Goal: Task Accomplishment & Management: Use online tool/utility

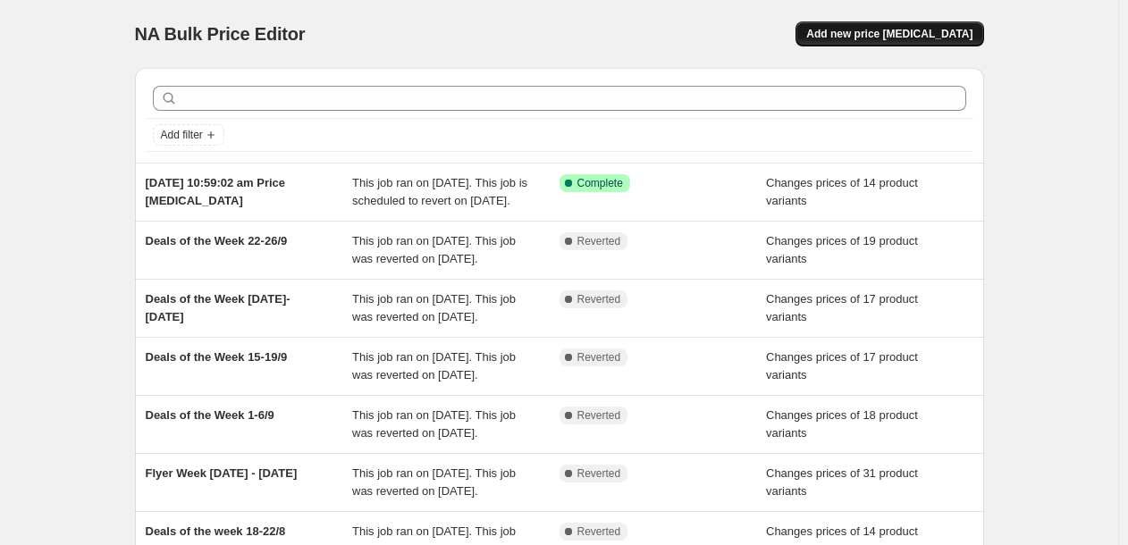
click at [932, 32] on span "Add new price [MEDICAL_DATA]" at bounding box center [889, 34] width 166 height 14
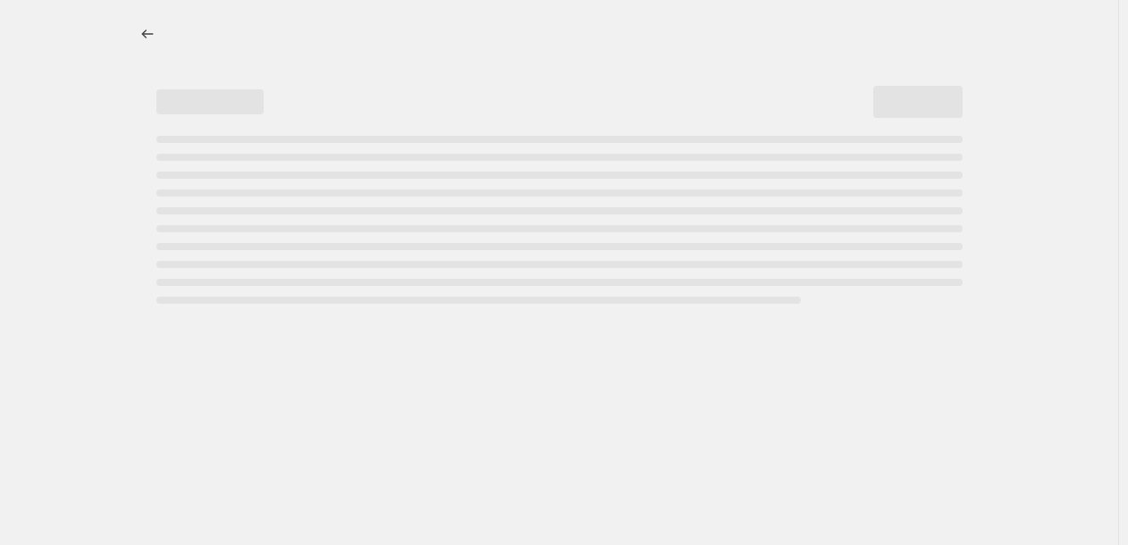
select select "percentage"
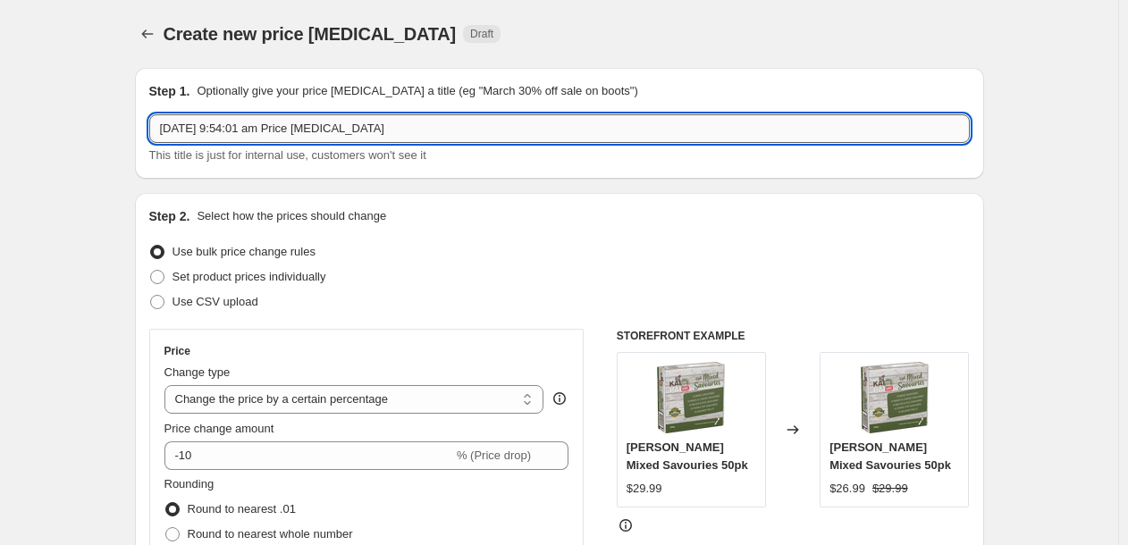
click at [330, 122] on input "[DATE] 9:54:01 am Price [MEDICAL_DATA]" at bounding box center [559, 128] width 820 height 29
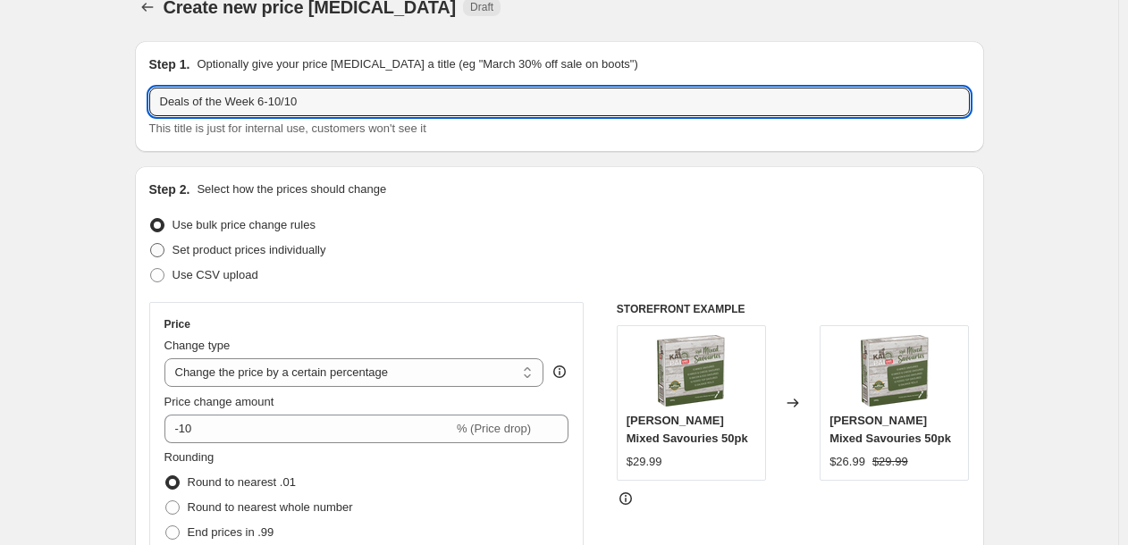
type input "Deals of the Week 6-10/10"
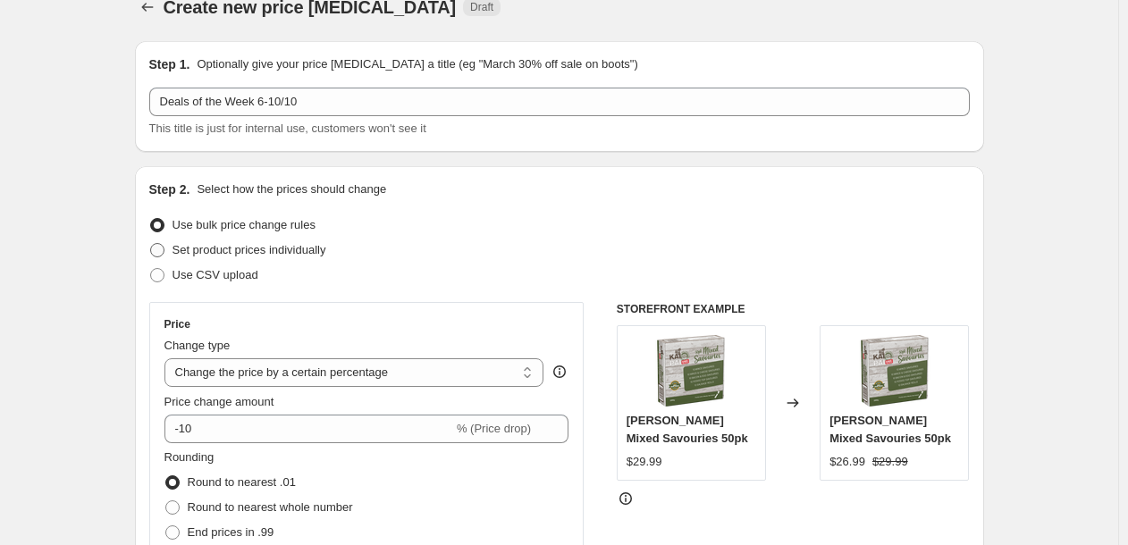
click at [320, 250] on span "Set product prices individually" at bounding box center [249, 249] width 154 height 13
click at [151, 244] on input "Set product prices individually" at bounding box center [150, 243] width 1 height 1
radio input "true"
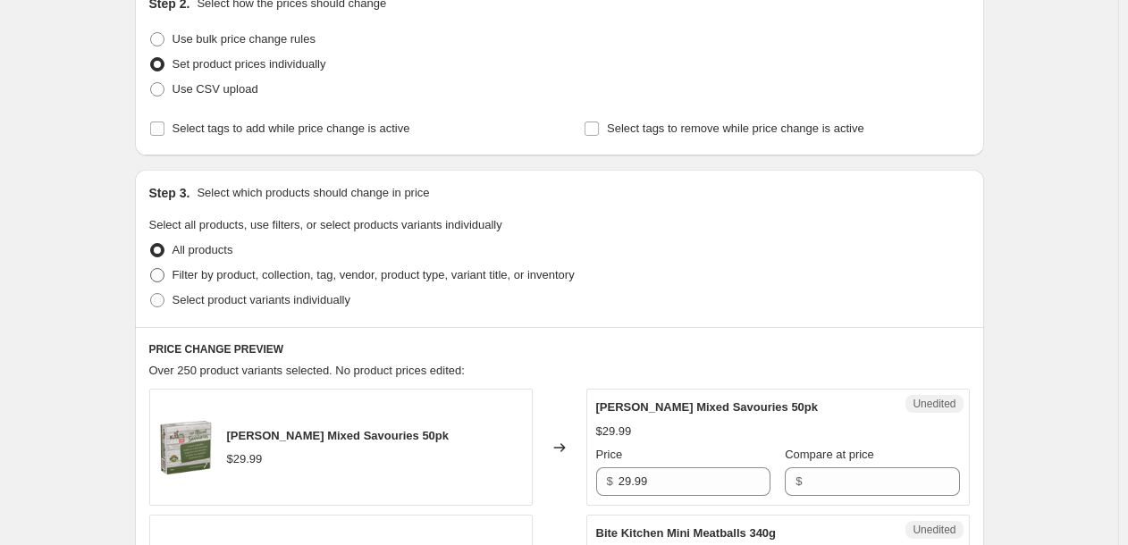
click at [292, 271] on span "Filter by product, collection, tag, vendor, product type, variant title, or inv…" at bounding box center [373, 274] width 402 height 13
click at [151, 269] on input "Filter by product, collection, tag, vendor, product type, variant title, or inv…" at bounding box center [150, 268] width 1 height 1
radio input "true"
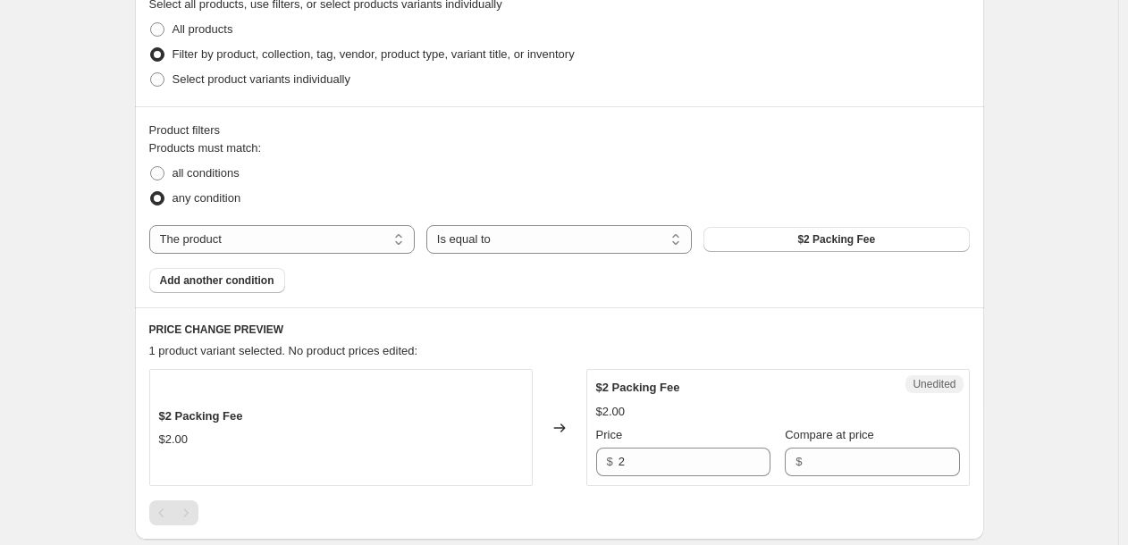
scroll to position [433, 0]
click at [327, 249] on select "The product The product's collection The product's tag The product's vendor The…" at bounding box center [281, 240] width 265 height 29
select select "collection"
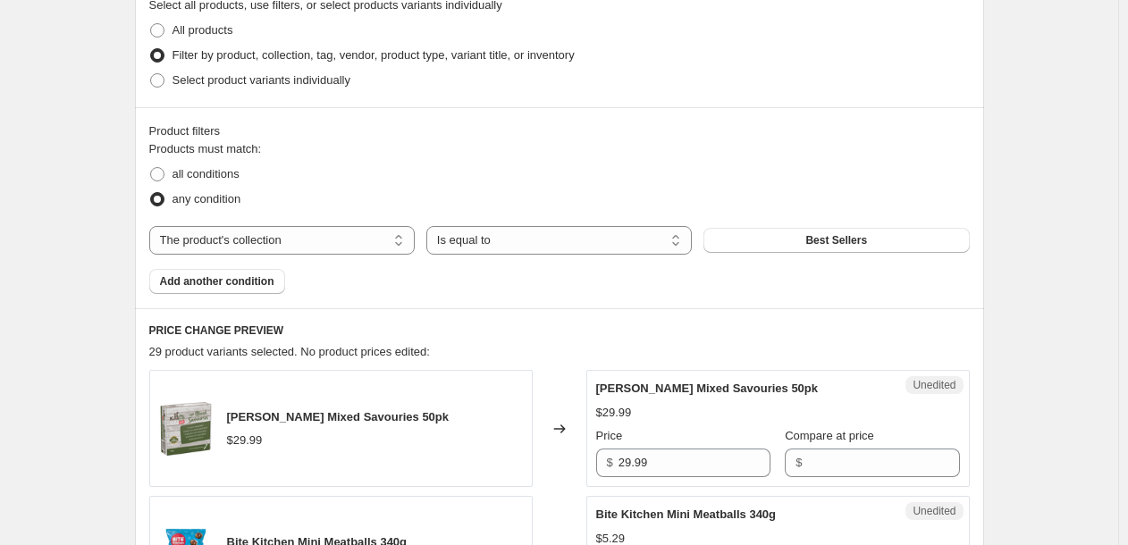
click at [846, 235] on span "Best Sellers" at bounding box center [836, 240] width 62 height 14
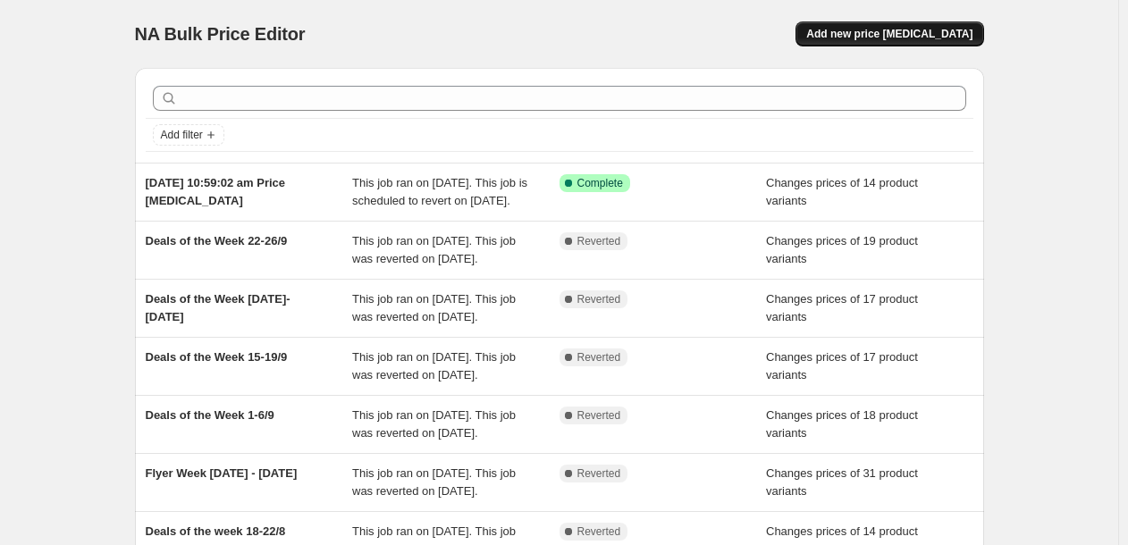
click at [857, 41] on button "Add new price change job" at bounding box center [889, 33] width 188 height 25
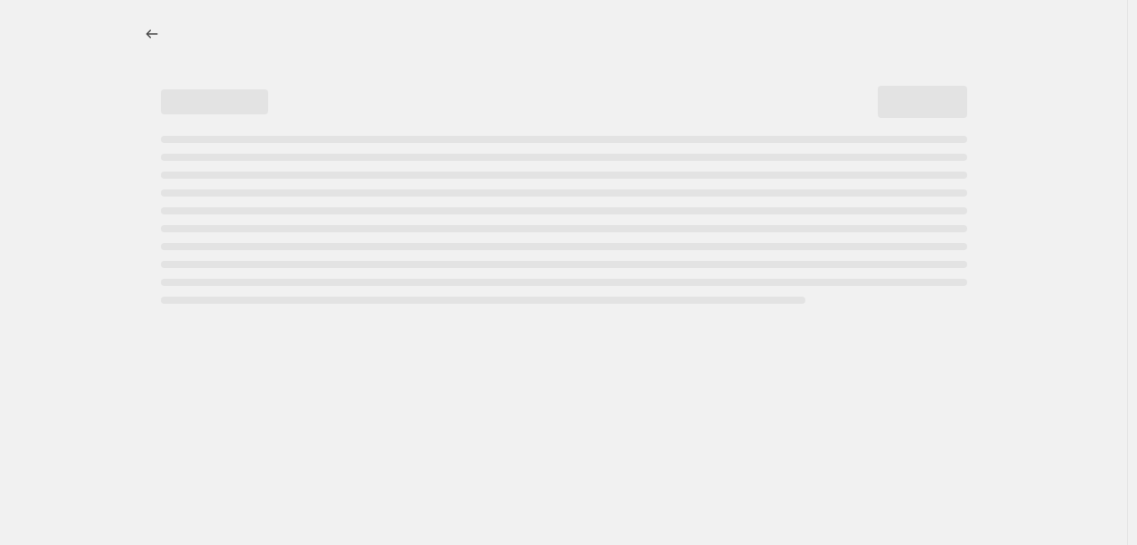
select select "percentage"
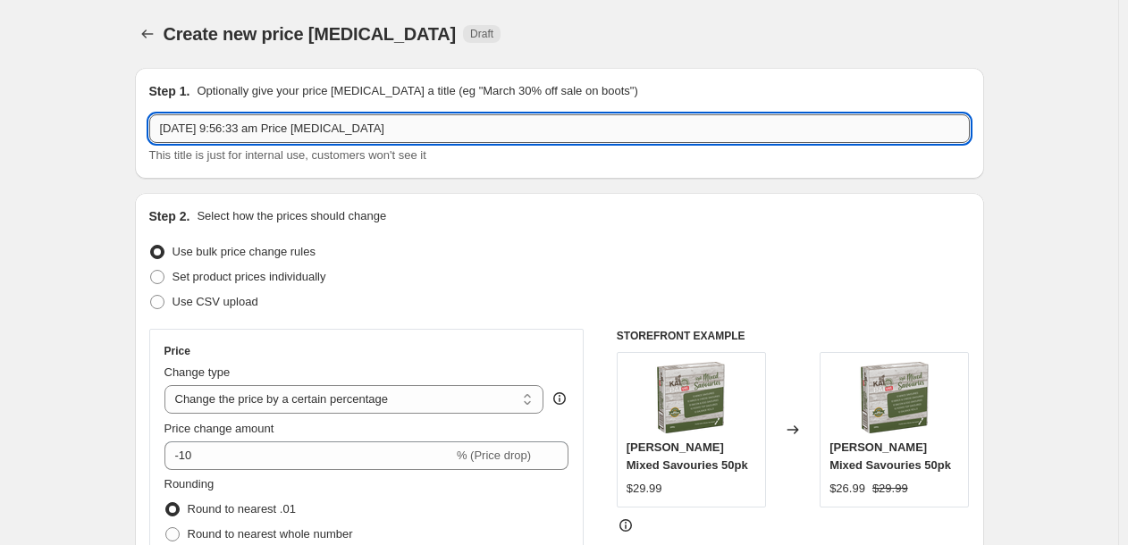
click at [385, 122] on input "3 Oct 2025, 9:56:33 am Price change job" at bounding box center [559, 128] width 820 height 29
type input "Deals of the Week 6-10/10"
click at [263, 270] on span "Set product prices individually" at bounding box center [249, 276] width 154 height 13
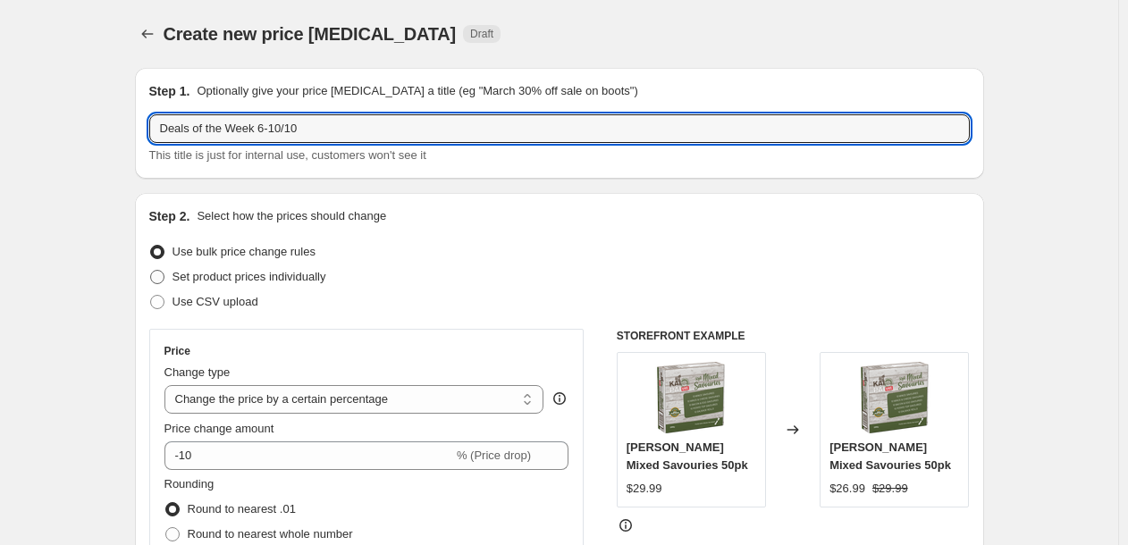
click at [151, 270] on input "Set product prices individually" at bounding box center [150, 270] width 1 height 1
radio input "true"
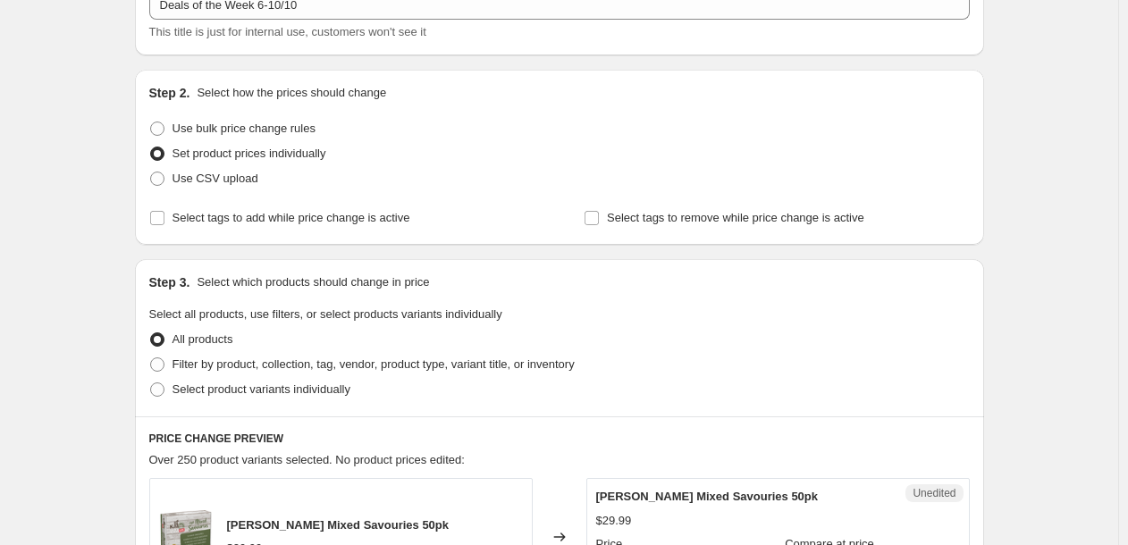
scroll to position [121, 0]
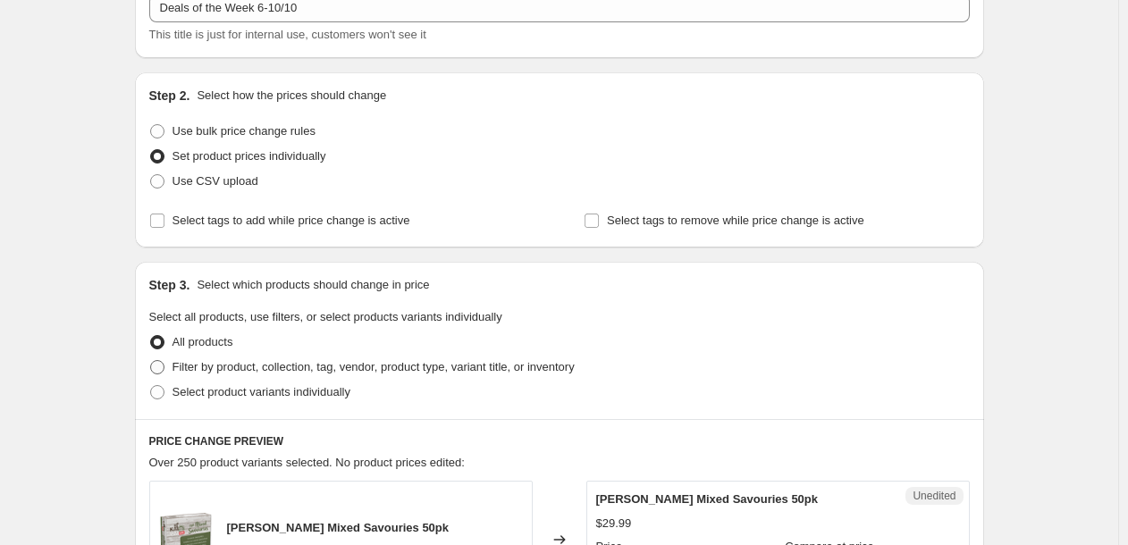
click at [236, 366] on span "Filter by product, collection, tag, vendor, product type, variant title, or inv…" at bounding box center [373, 366] width 402 height 13
click at [151, 361] on input "Filter by product, collection, tag, vendor, product type, variant title, or inv…" at bounding box center [150, 360] width 1 height 1
radio input "true"
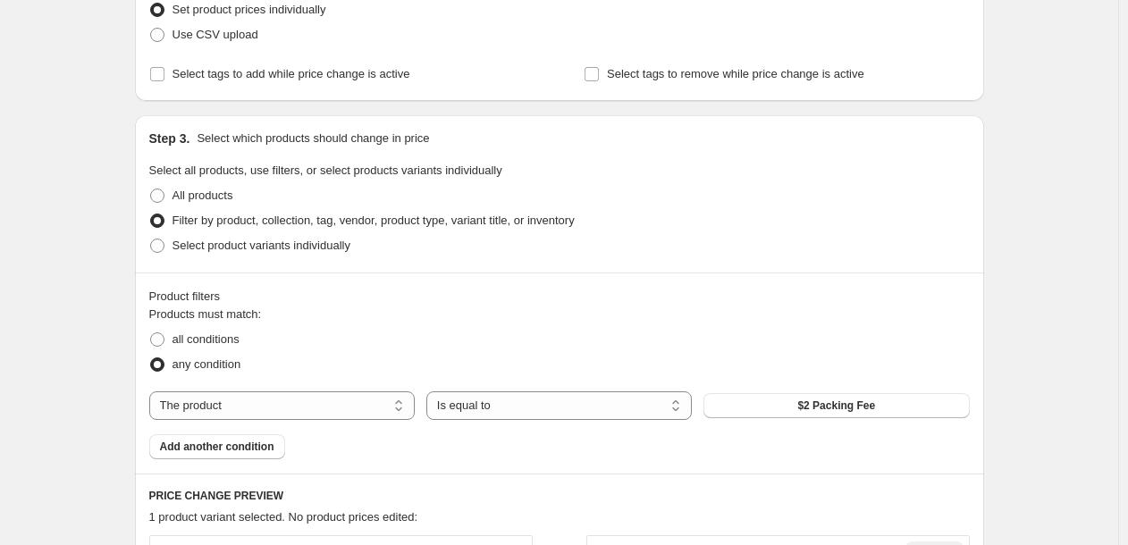
scroll to position [272, 0]
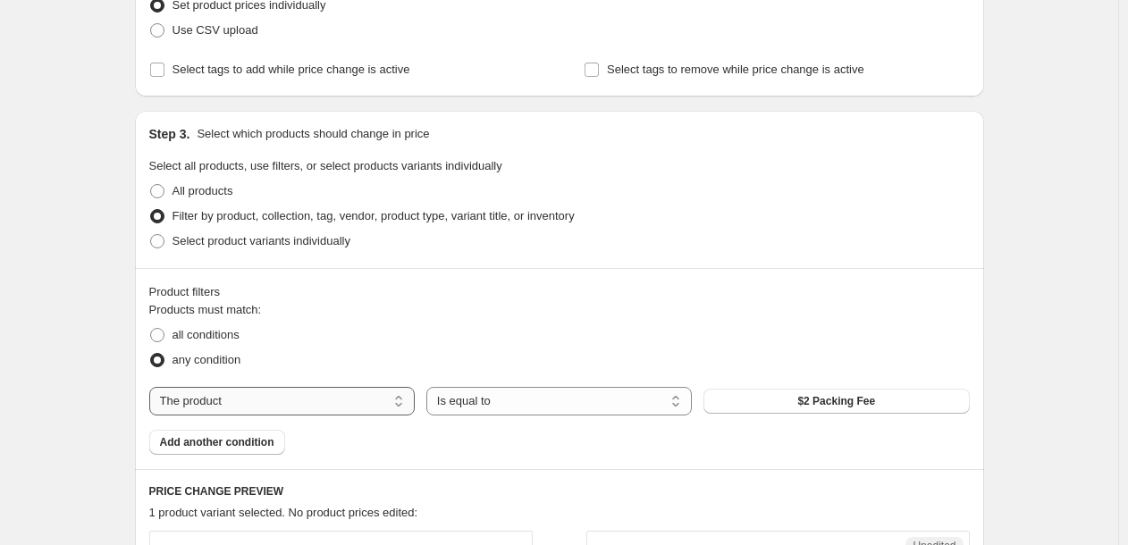
click at [304, 392] on select "The product The product's collection The product's tag The product's vendor The…" at bounding box center [281, 401] width 265 height 29
select select "collection"
click at [806, 395] on button "Best Sellers" at bounding box center [835, 401] width 265 height 25
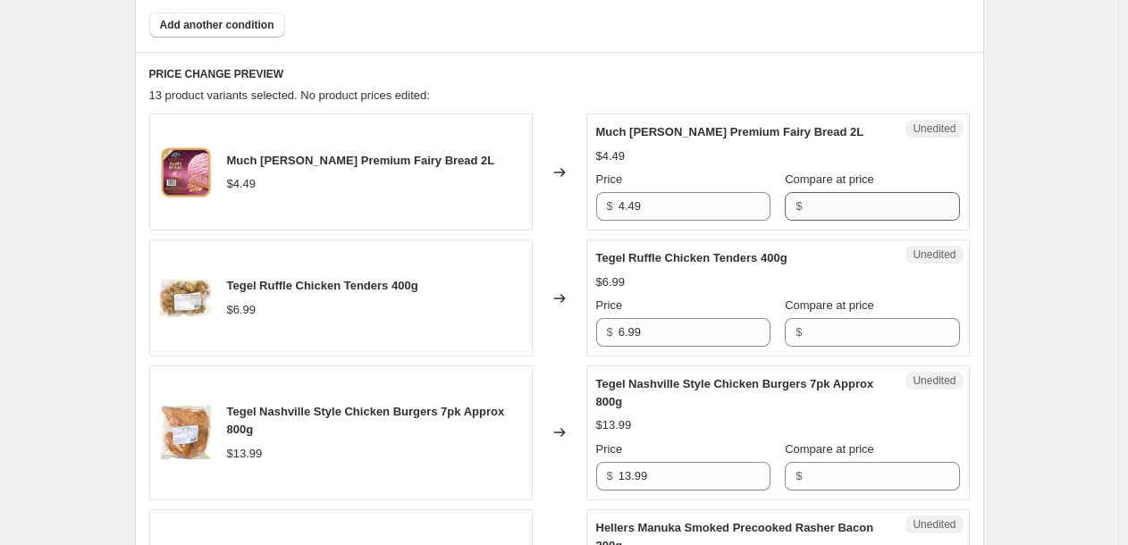
scroll to position [689, 0]
click at [727, 334] on input "6.99" at bounding box center [694, 332] width 152 height 29
type input "5.99"
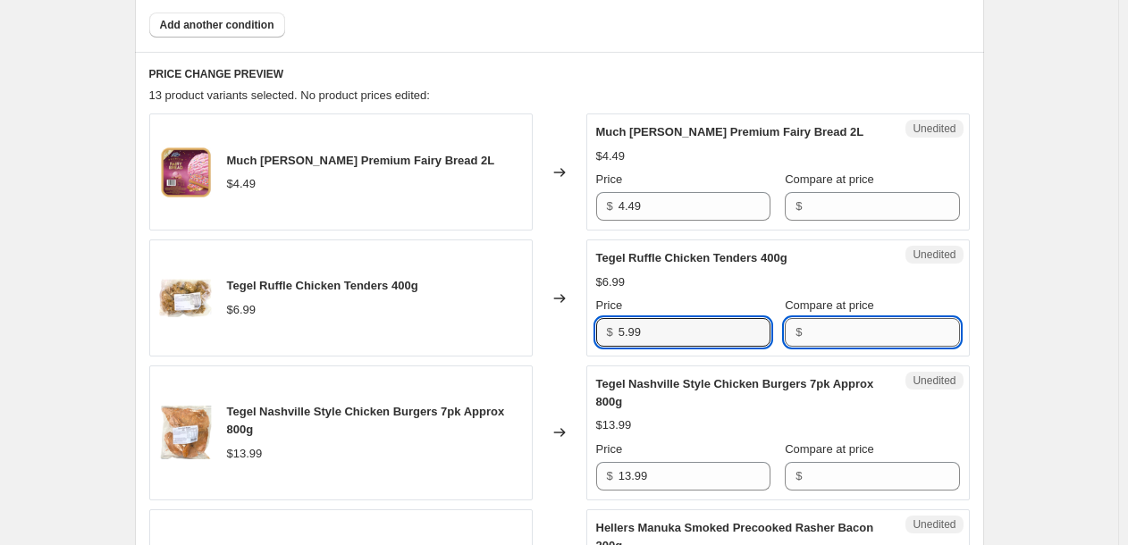
click at [816, 340] on input "Compare at price" at bounding box center [883, 332] width 152 height 29
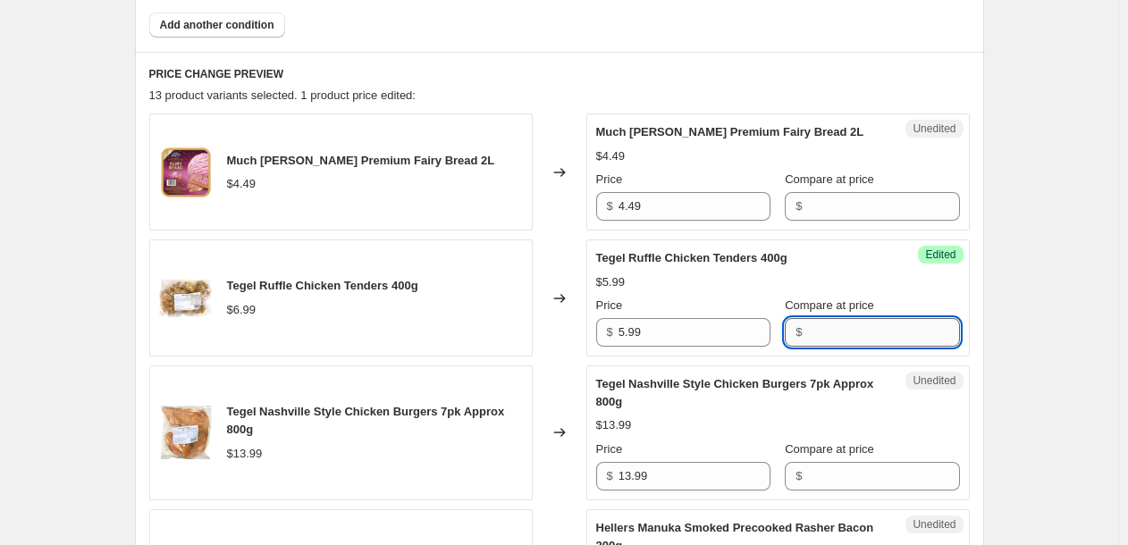
paste input "6.99"
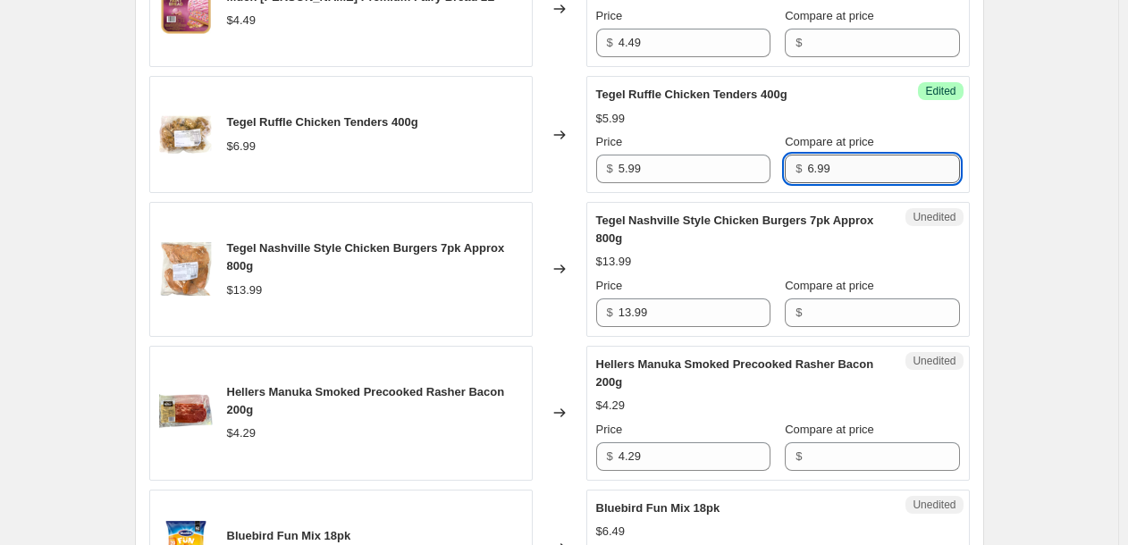
scroll to position [853, 0]
type input "6.99"
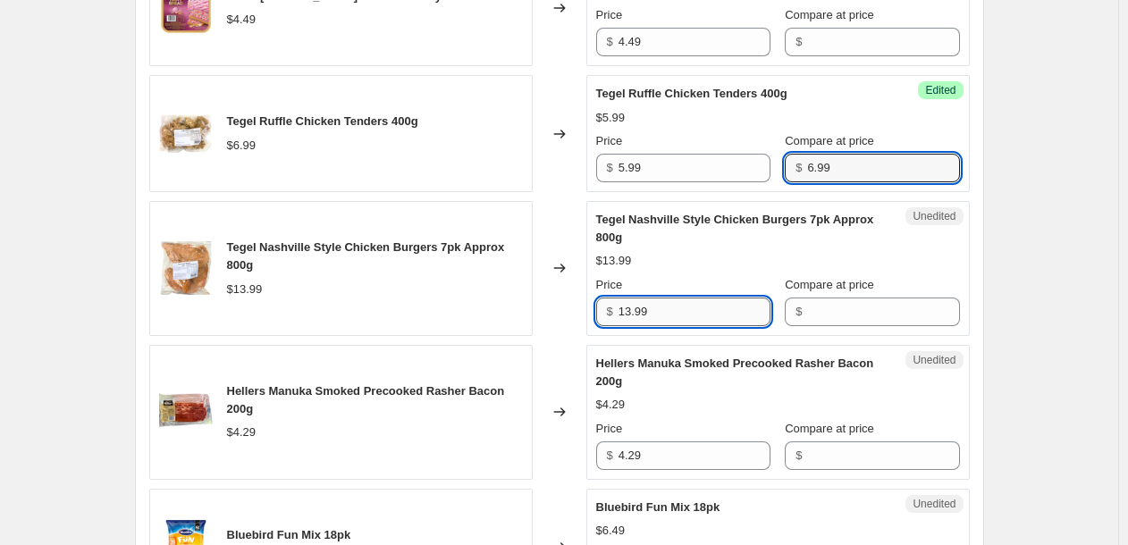
click at [689, 315] on input "13.99" at bounding box center [694, 312] width 152 height 29
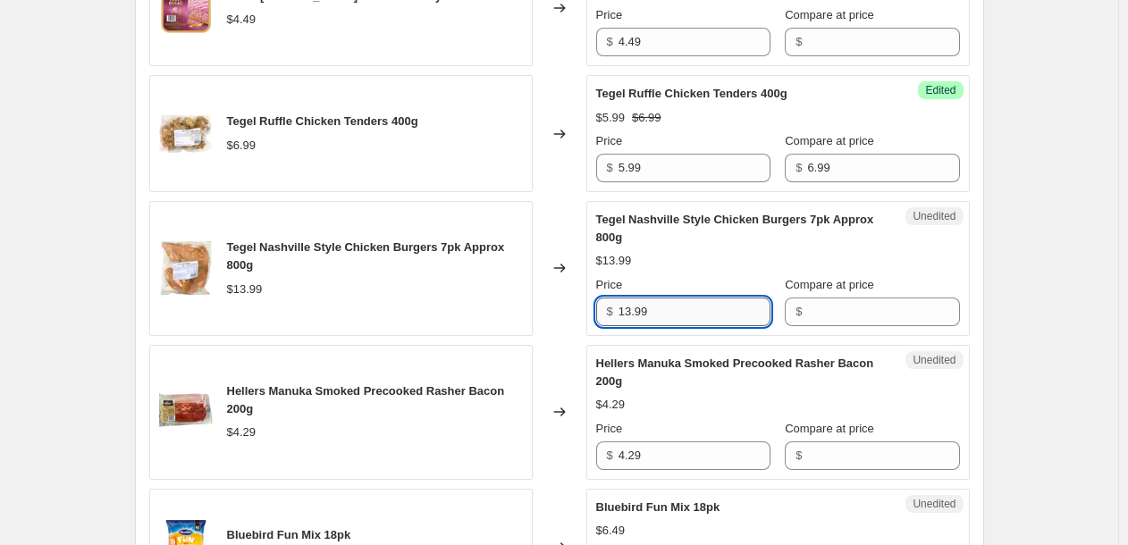
click at [689, 315] on input "13.99" at bounding box center [694, 312] width 152 height 29
type input "9.99"
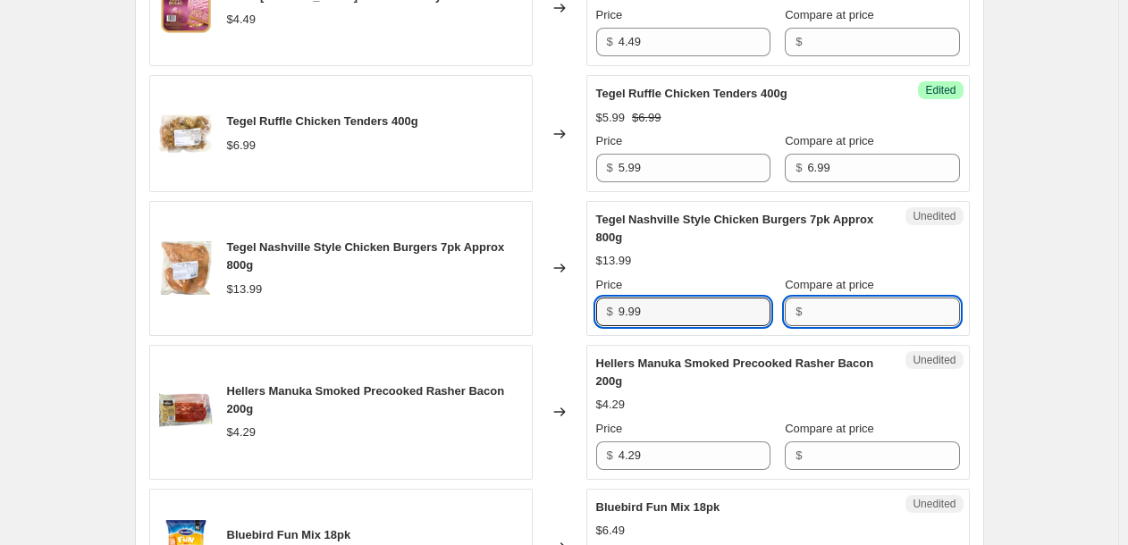
click at [821, 316] on input "Compare at price" at bounding box center [883, 312] width 152 height 29
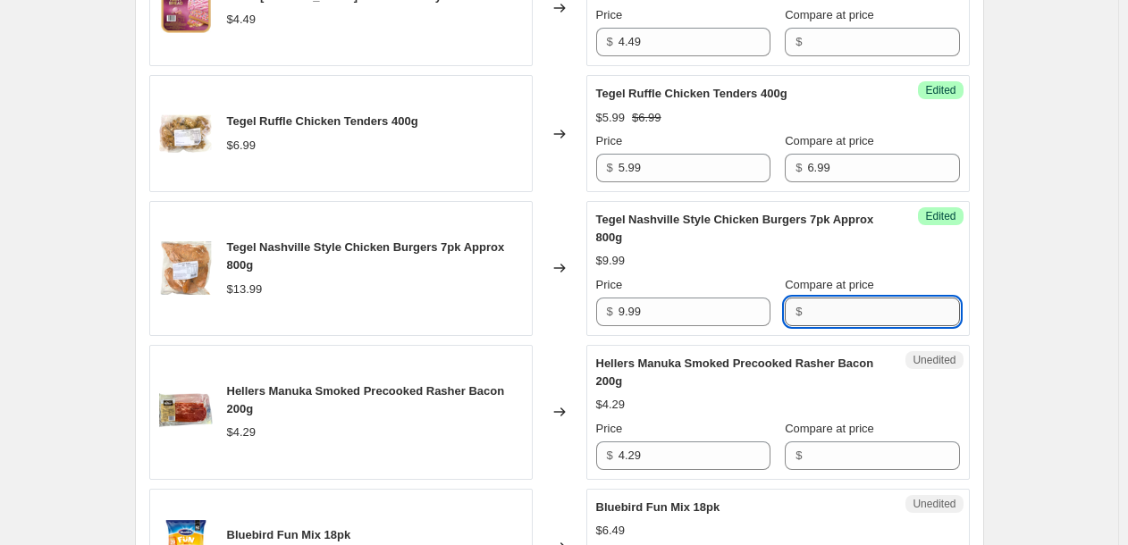
paste input "13.99"
type input "13.99"
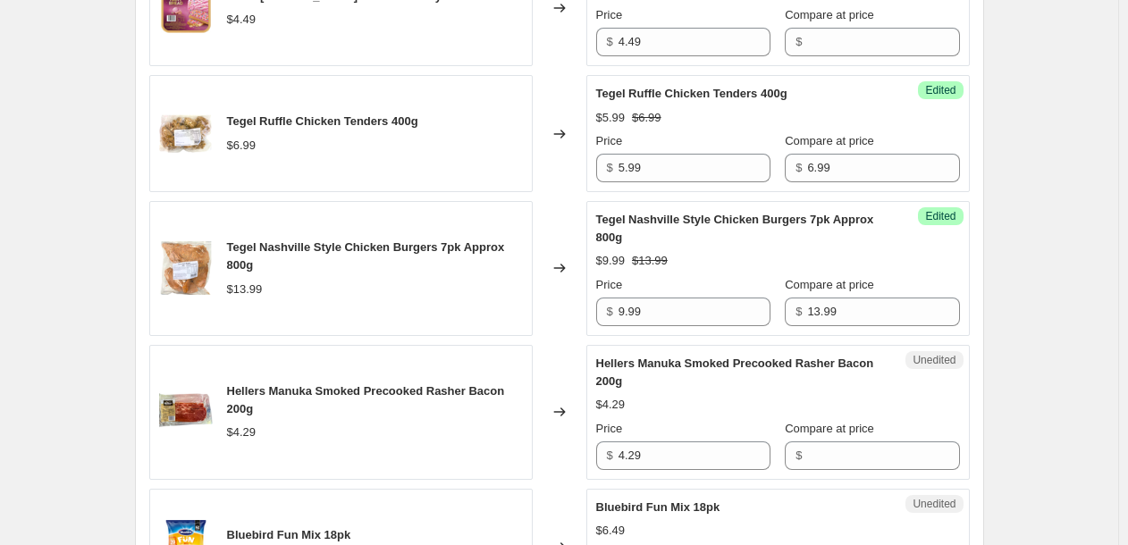
click at [685, 416] on div "Hellers Manuka Smoked Precooked Rasher Bacon 200g $4.29 Price $ 4.29 Compare at…" at bounding box center [778, 412] width 364 height 115
click at [676, 456] on input "4.29" at bounding box center [694, 455] width 152 height 29
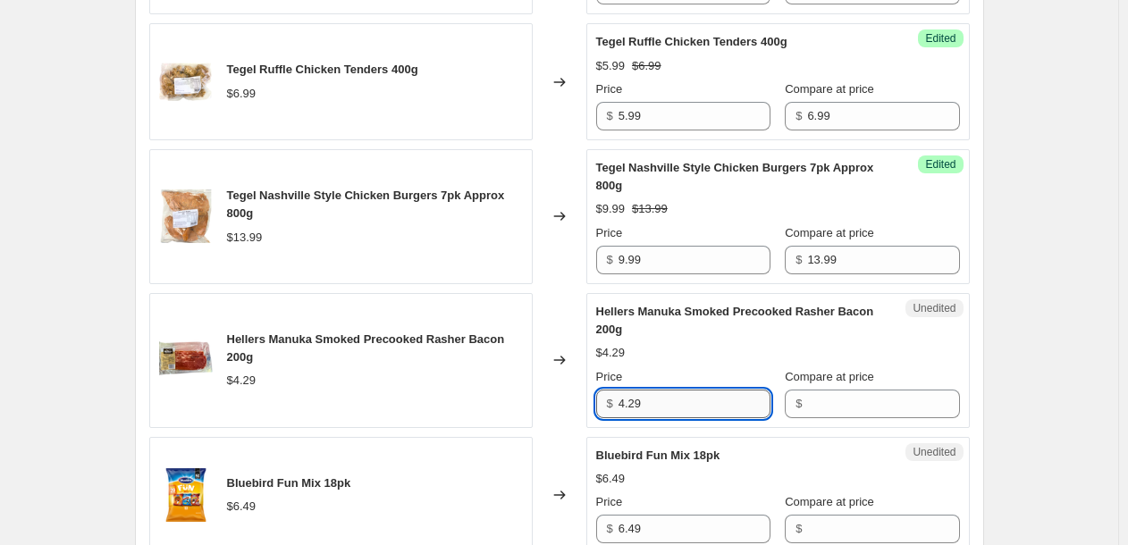
scroll to position [904, 0]
type input "3.99"
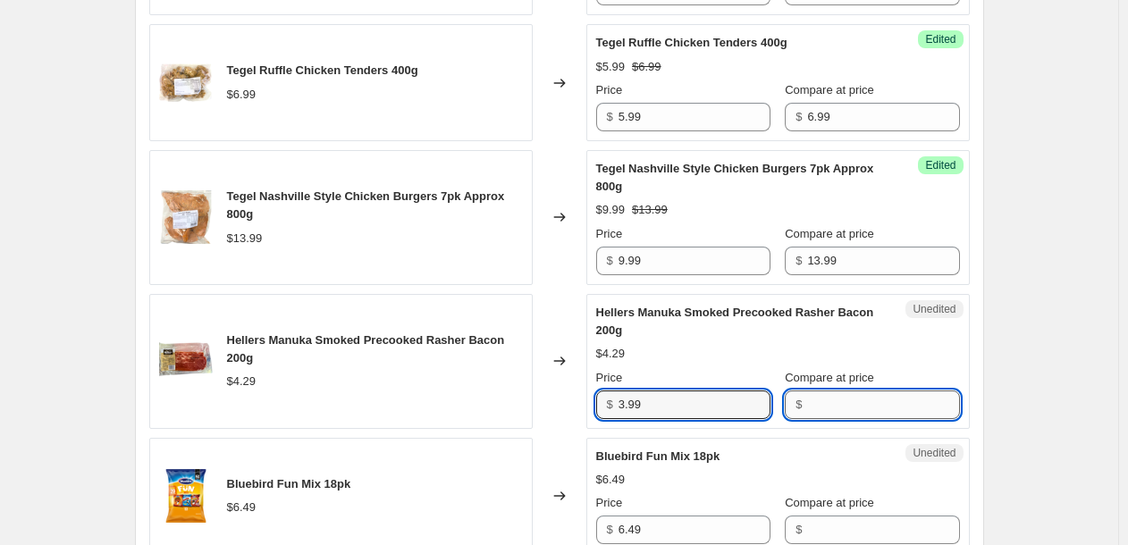
click at [843, 401] on input "Compare at price" at bounding box center [883, 405] width 152 height 29
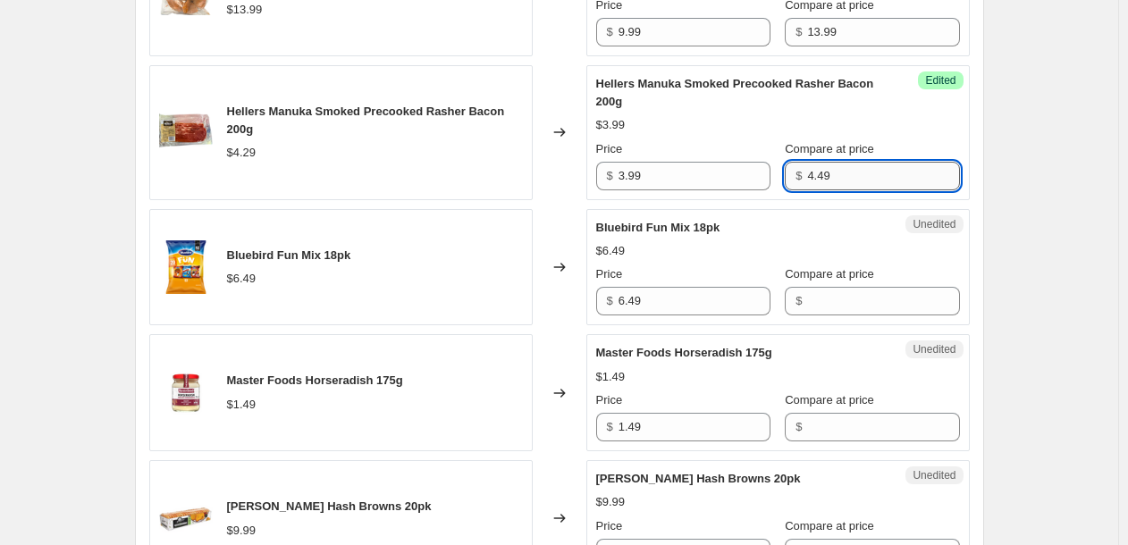
scroll to position [1134, 0]
type input "4.49"
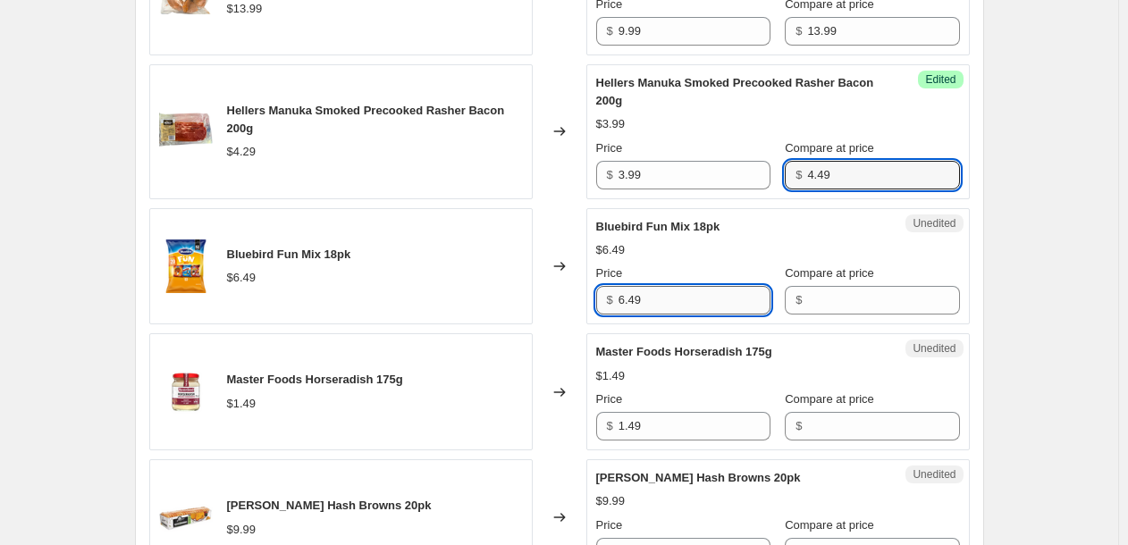
click at [671, 305] on input "6.49" at bounding box center [694, 300] width 152 height 29
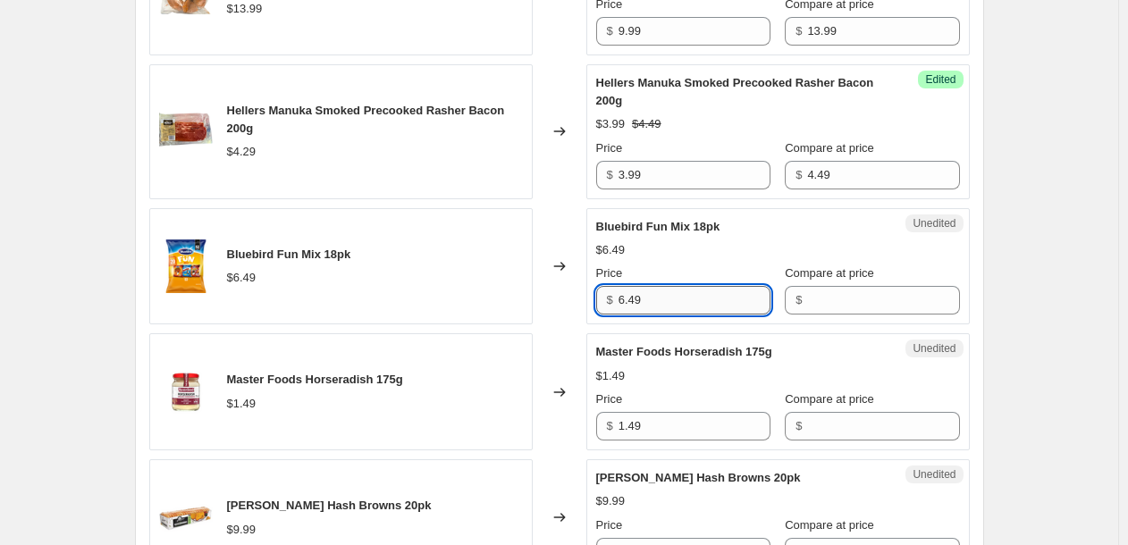
click at [671, 305] on input "6.49" at bounding box center [694, 300] width 152 height 29
type input "5.99"
click at [807, 299] on input "Compare at price" at bounding box center [883, 300] width 152 height 29
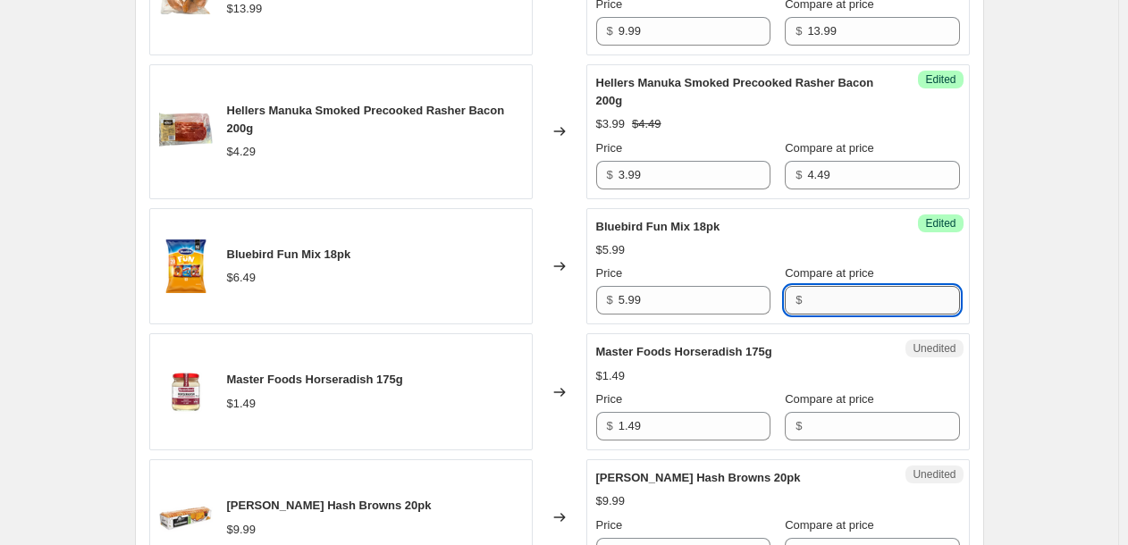
paste input "6.49"
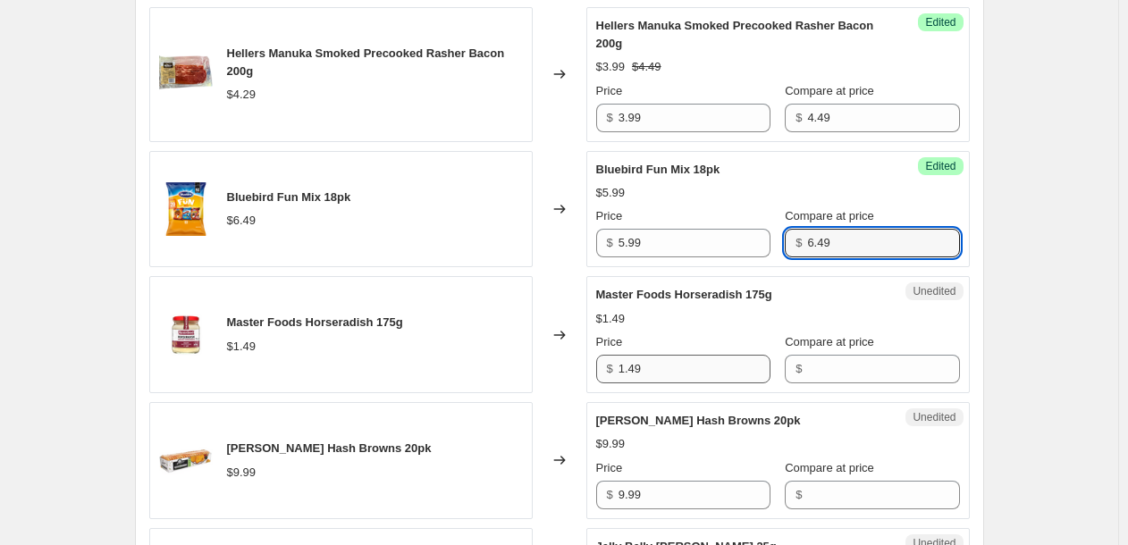
scroll to position [1192, 0]
type input "6.49"
click at [728, 372] on input "1.49" at bounding box center [694, 368] width 152 height 29
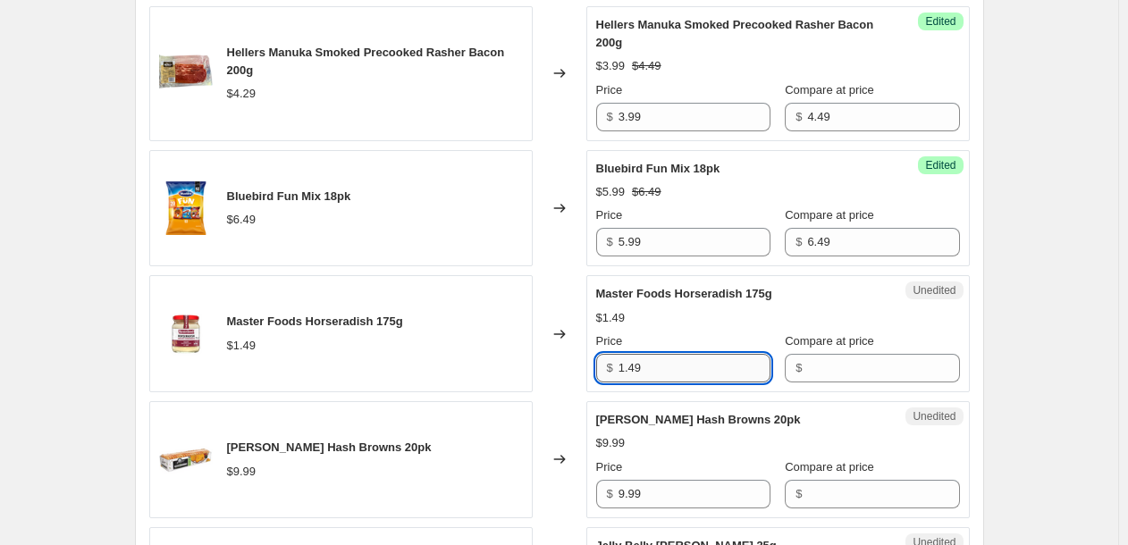
click at [728, 372] on input "1.49" at bounding box center [694, 368] width 152 height 29
type input "0.99"
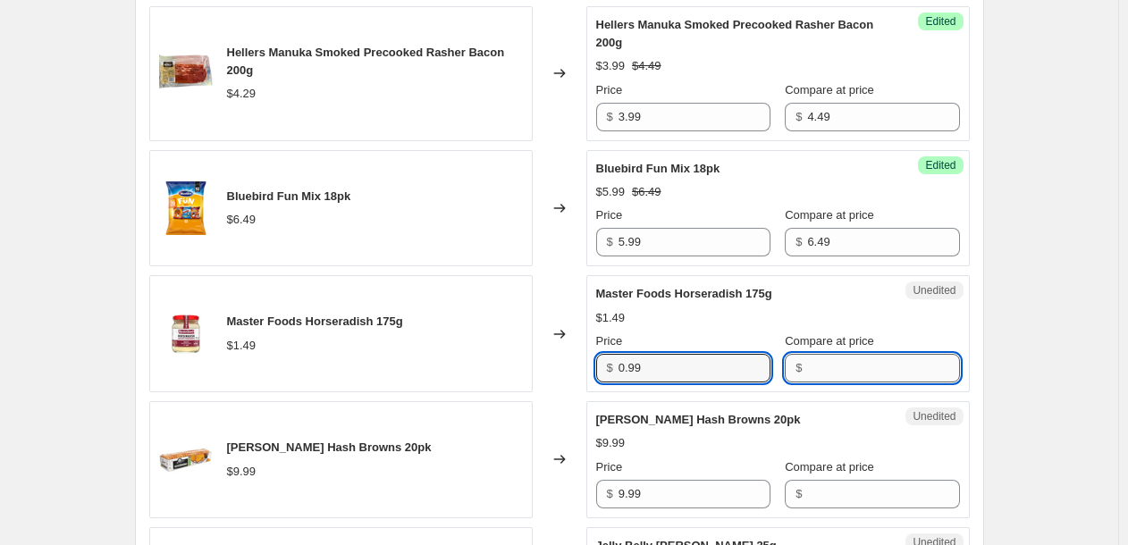
click at [834, 362] on input "Compare at price" at bounding box center [883, 368] width 152 height 29
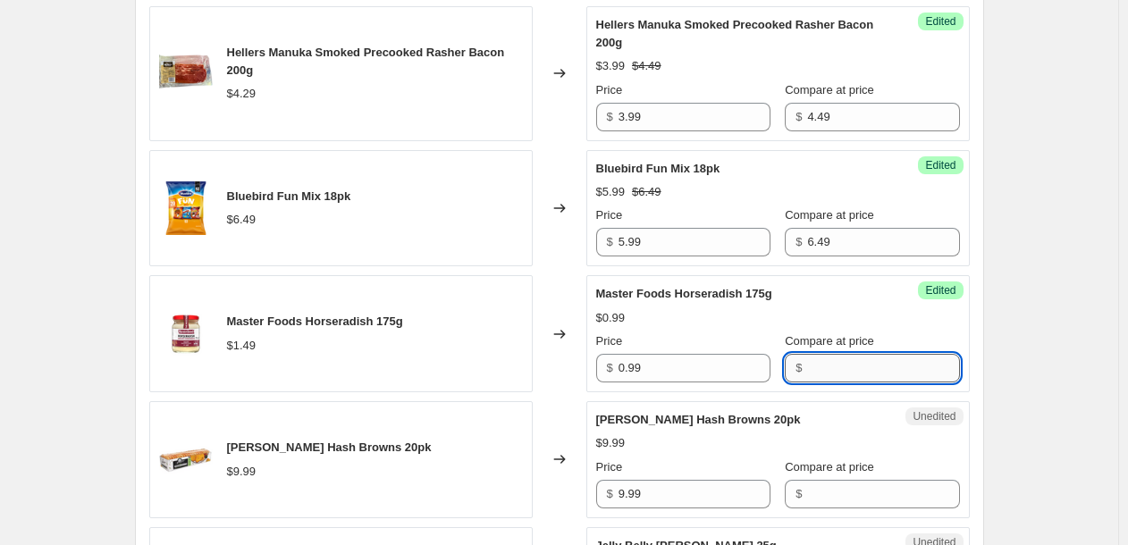
paste input "1.49"
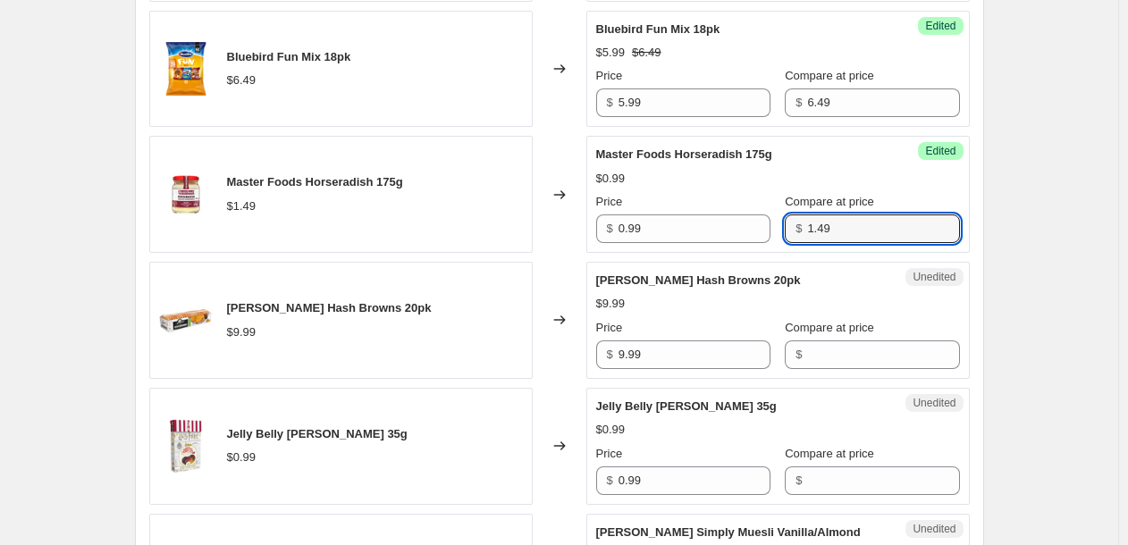
scroll to position [1339, 0]
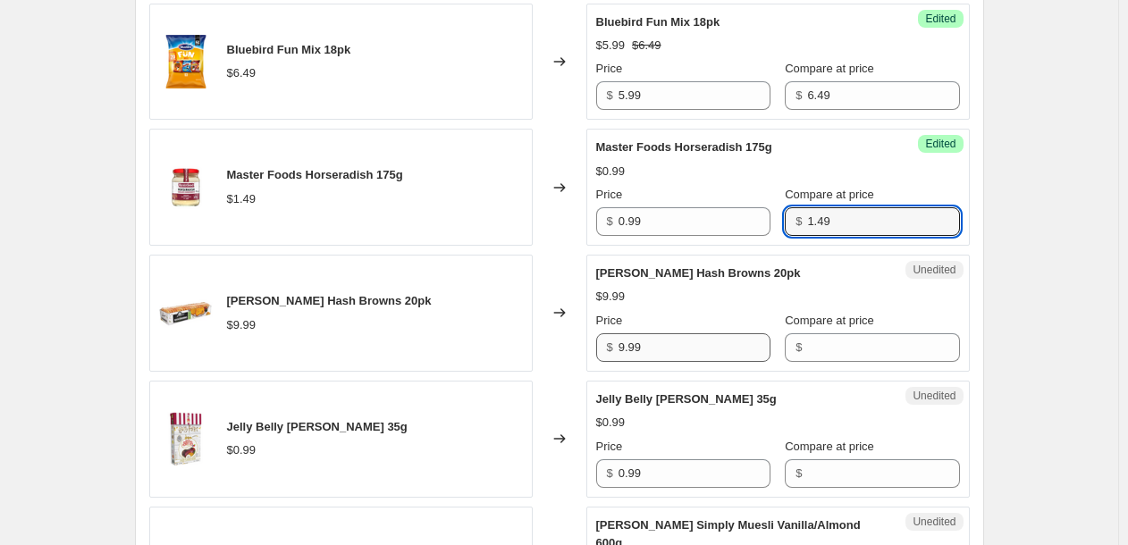
type input "1.49"
click at [678, 349] on input "9.99" at bounding box center [694, 347] width 152 height 29
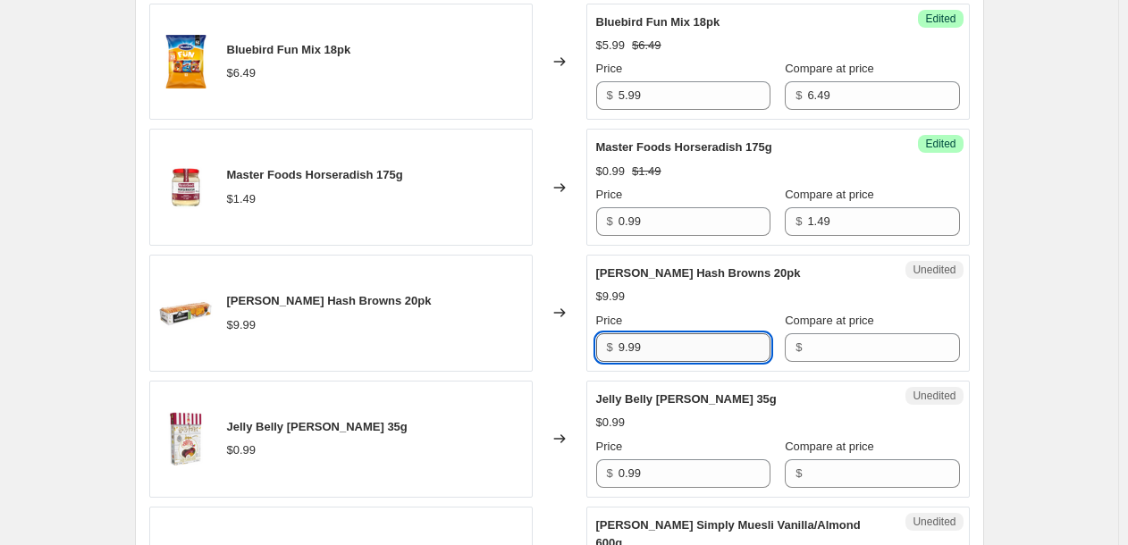
click at [678, 349] on input "9.99" at bounding box center [694, 347] width 152 height 29
type input "7.99"
click at [821, 357] on input "Compare at price" at bounding box center [883, 347] width 152 height 29
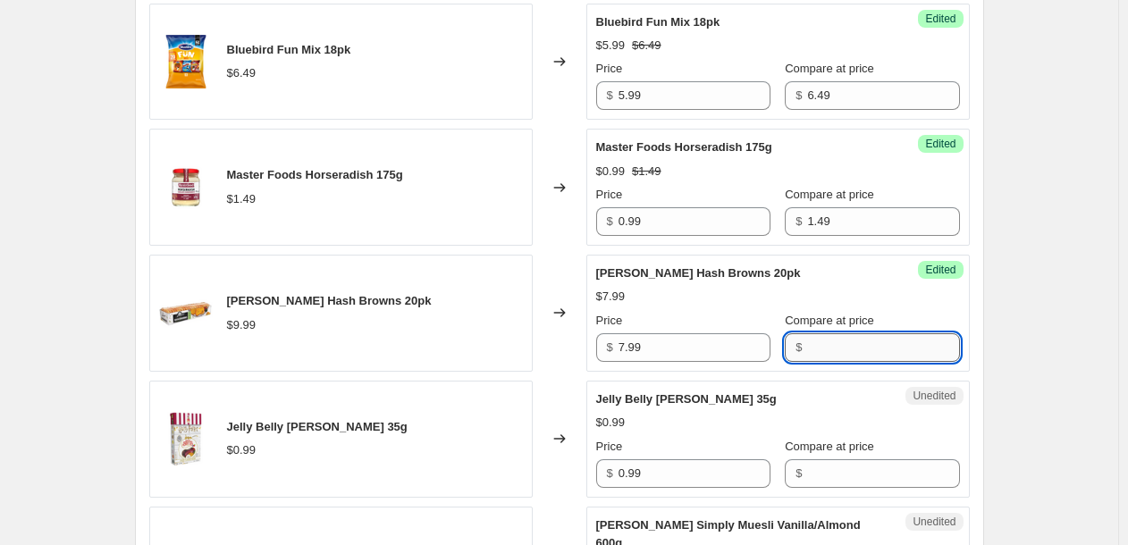
paste input "9.99"
type input "9.99"
click at [803, 404] on div "Jelly Belly Bertie Botts 35g" at bounding box center [742, 400] width 292 height 18
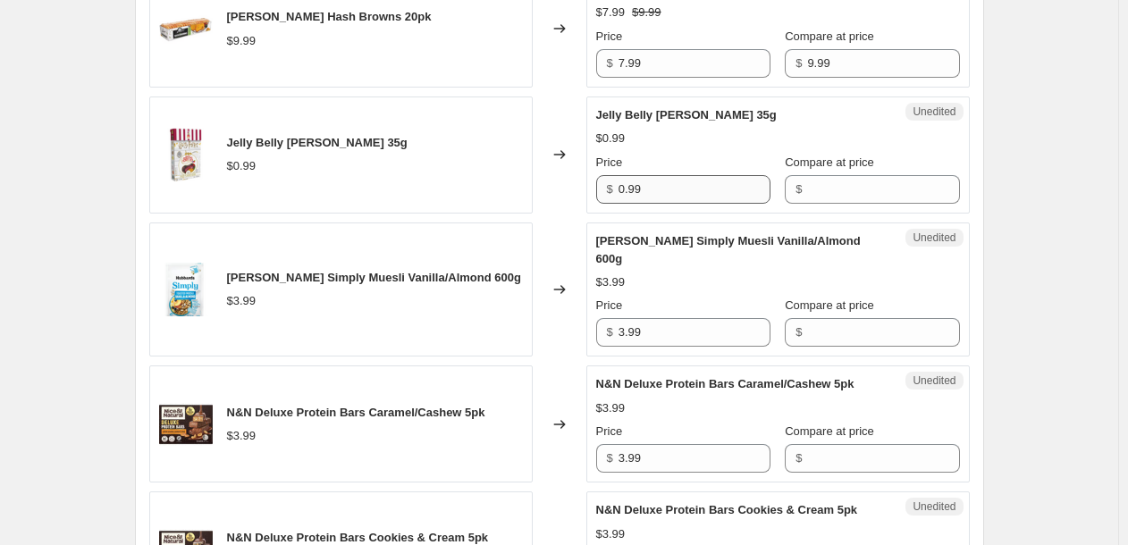
scroll to position [1624, 0]
click at [664, 319] on input "3.99" at bounding box center [694, 331] width 152 height 29
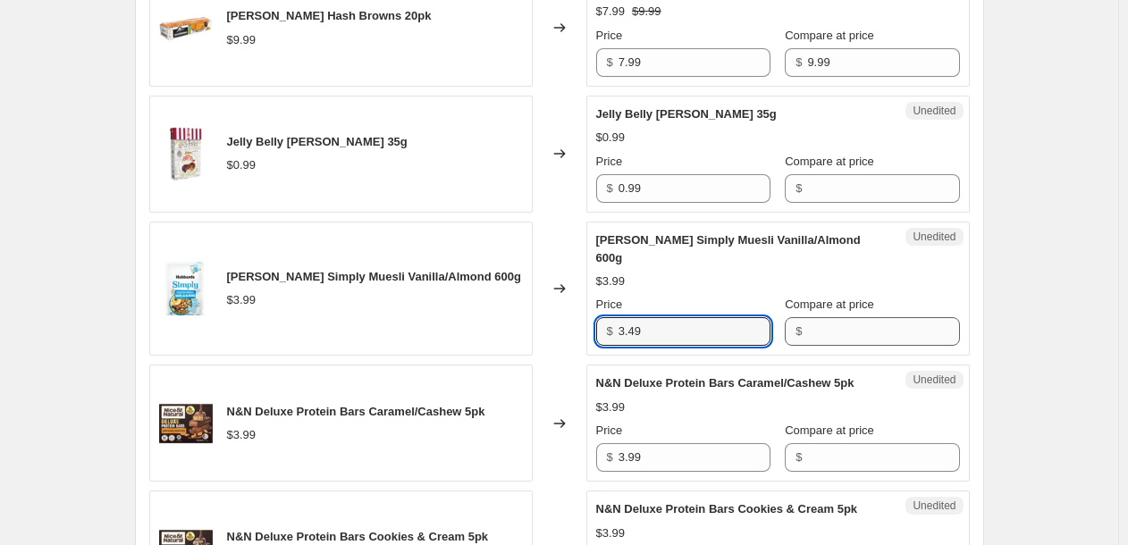
type input "3.49"
click at [807, 317] on input "Compare at price" at bounding box center [883, 331] width 152 height 29
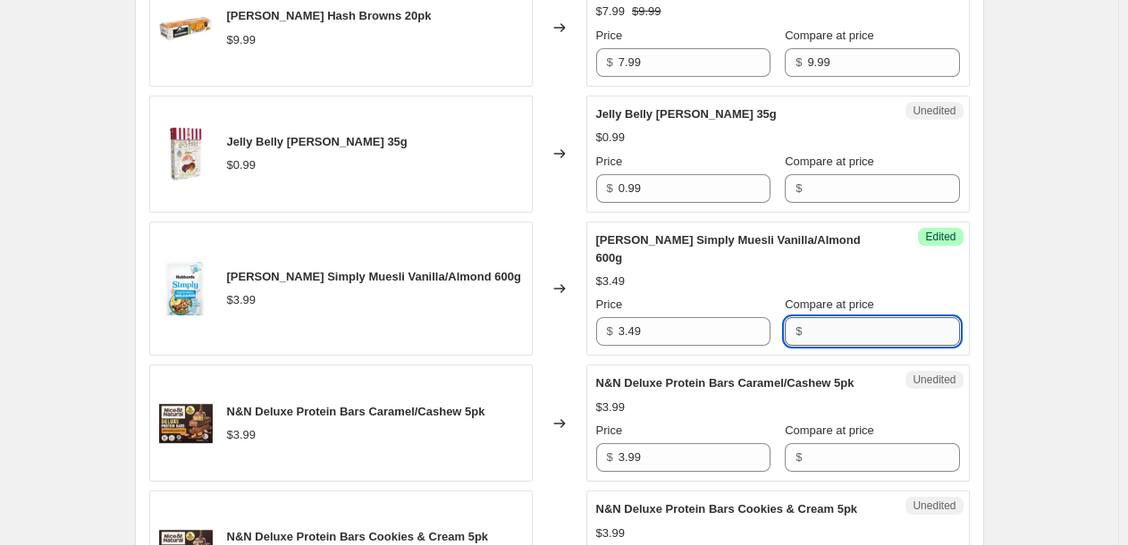
paste input "3.99"
type input "3.99"
click at [657, 399] on div "$3.99" at bounding box center [778, 408] width 364 height 18
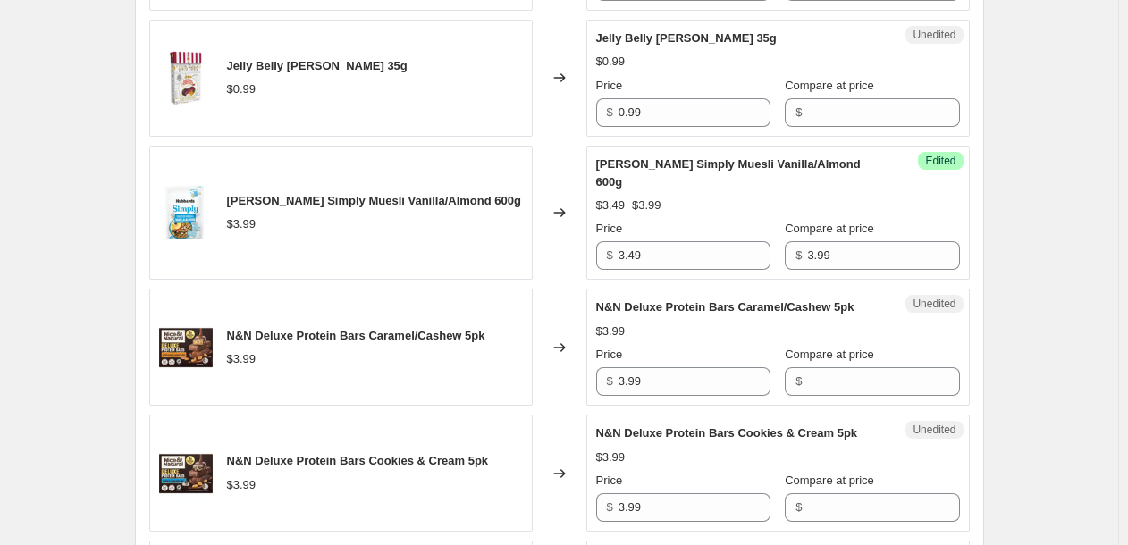
scroll to position [1699, 0]
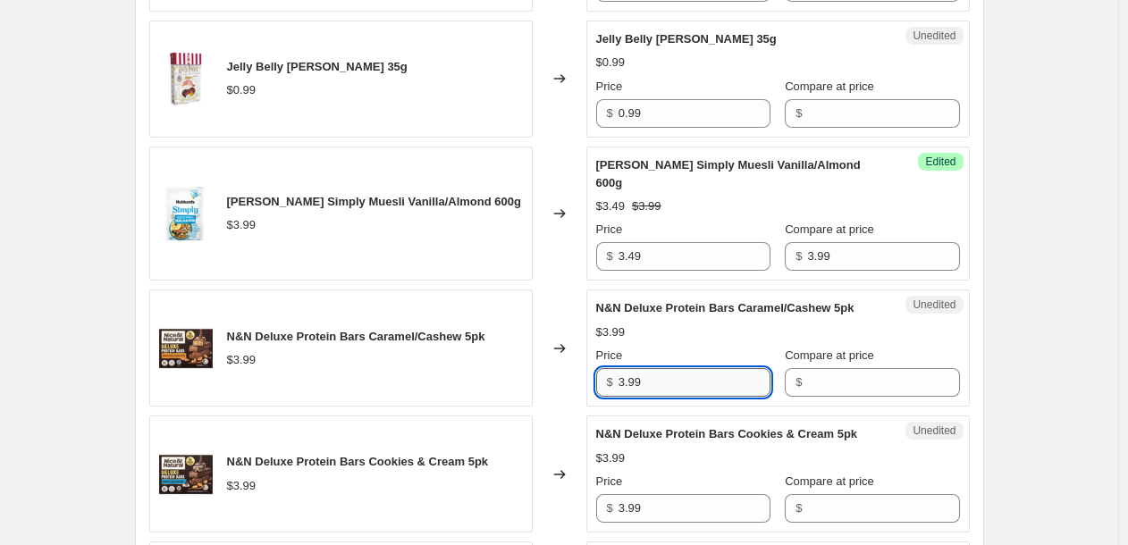
click at [668, 368] on input "3.99" at bounding box center [694, 382] width 152 height 29
type input "2.99"
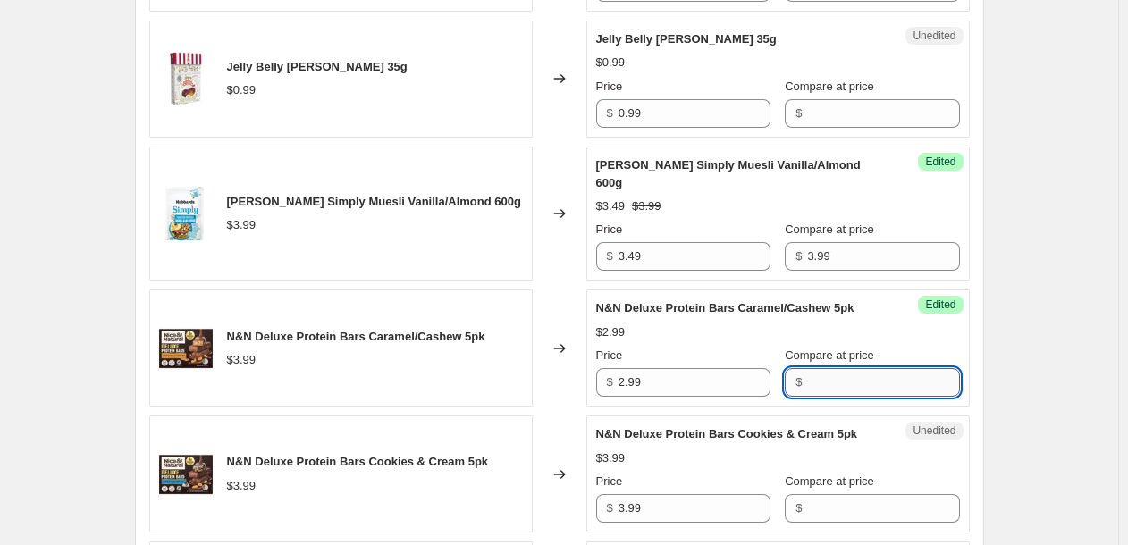
click at [807, 373] on input "Compare at price" at bounding box center [883, 382] width 152 height 29
paste input "3.99"
type input "3.99"
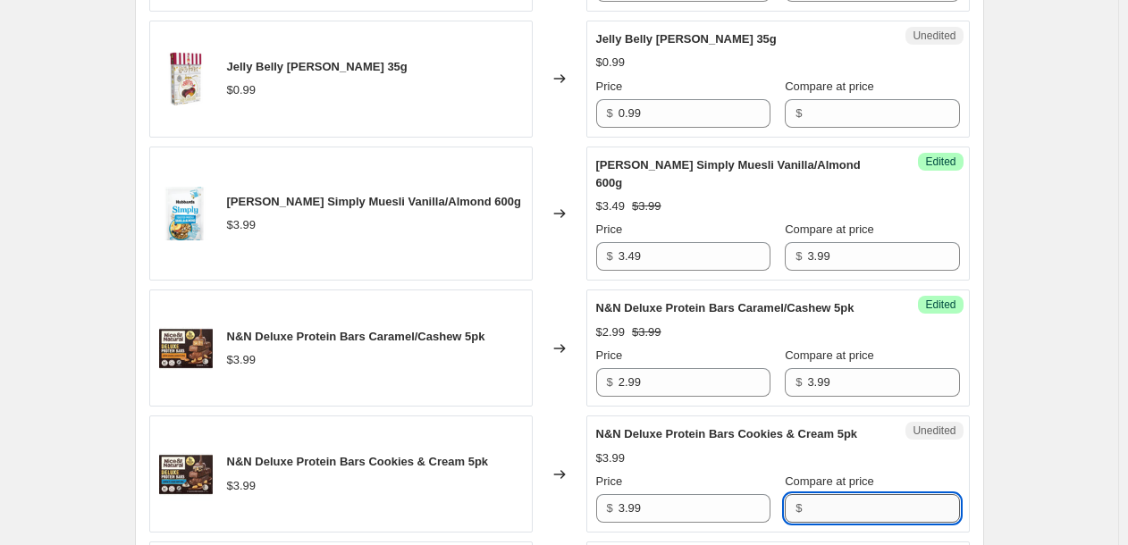
click at [829, 512] on input "Compare at price" at bounding box center [883, 508] width 152 height 29
paste input "3.99"
type input "3.99"
click at [705, 514] on input "3.99" at bounding box center [694, 508] width 152 height 29
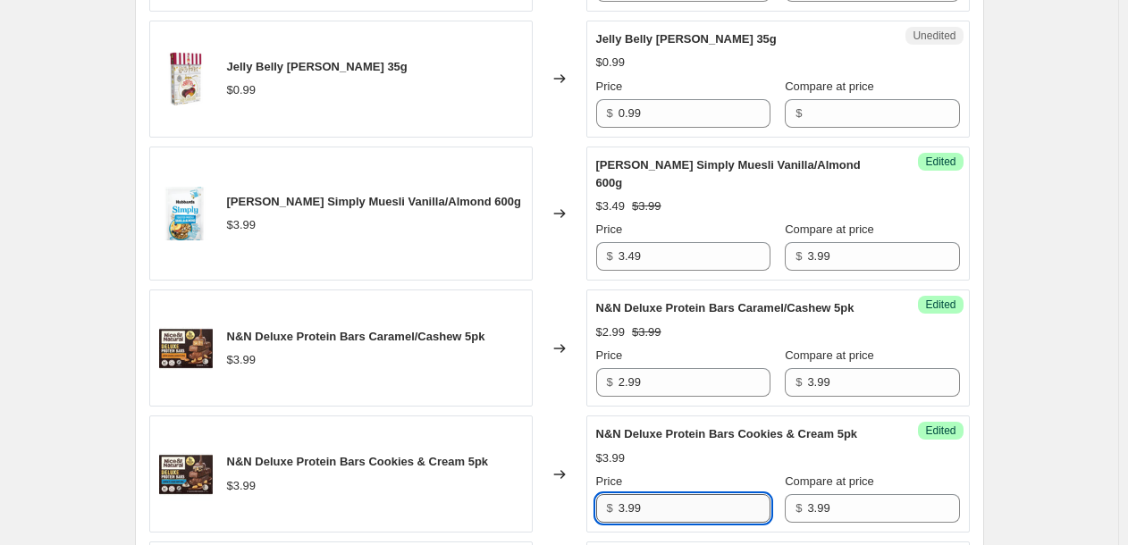
click at [705, 514] on input "3.99" at bounding box center [694, 508] width 152 height 29
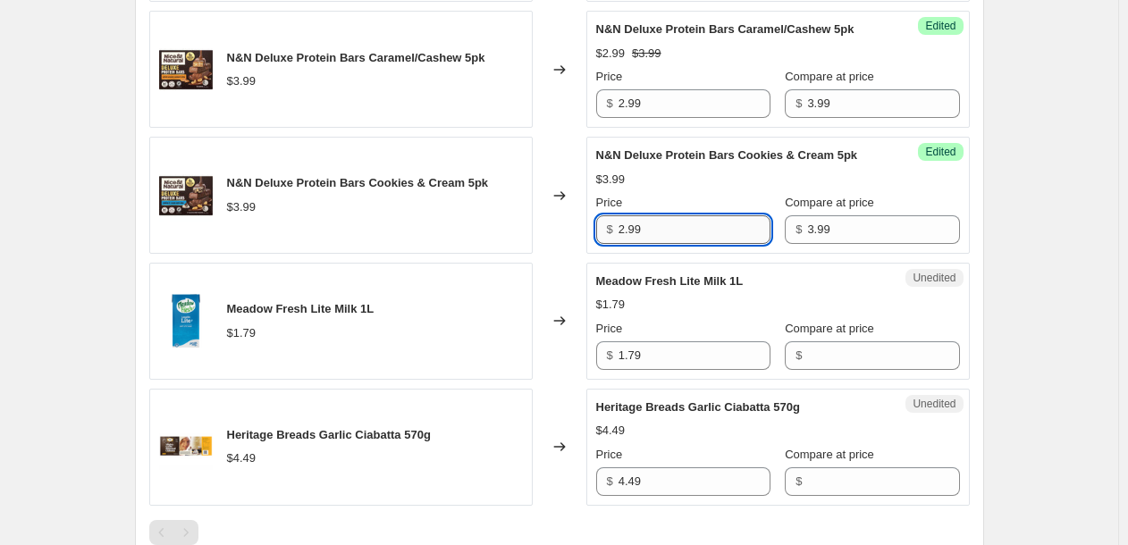
scroll to position [1978, 0]
type input "2.99"
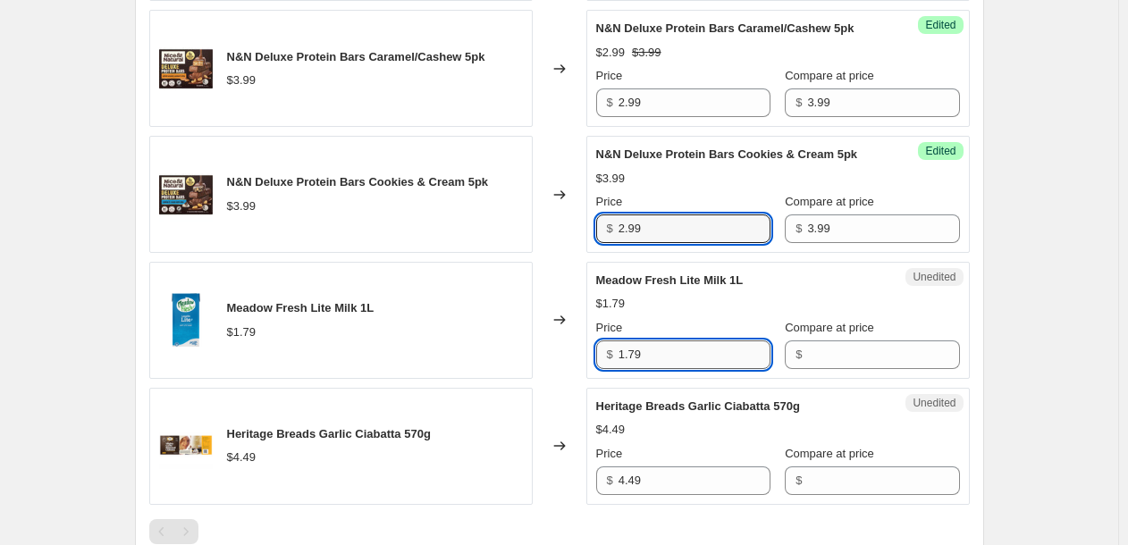
click at [678, 363] on input "1.79" at bounding box center [694, 354] width 152 height 29
type input "1.49"
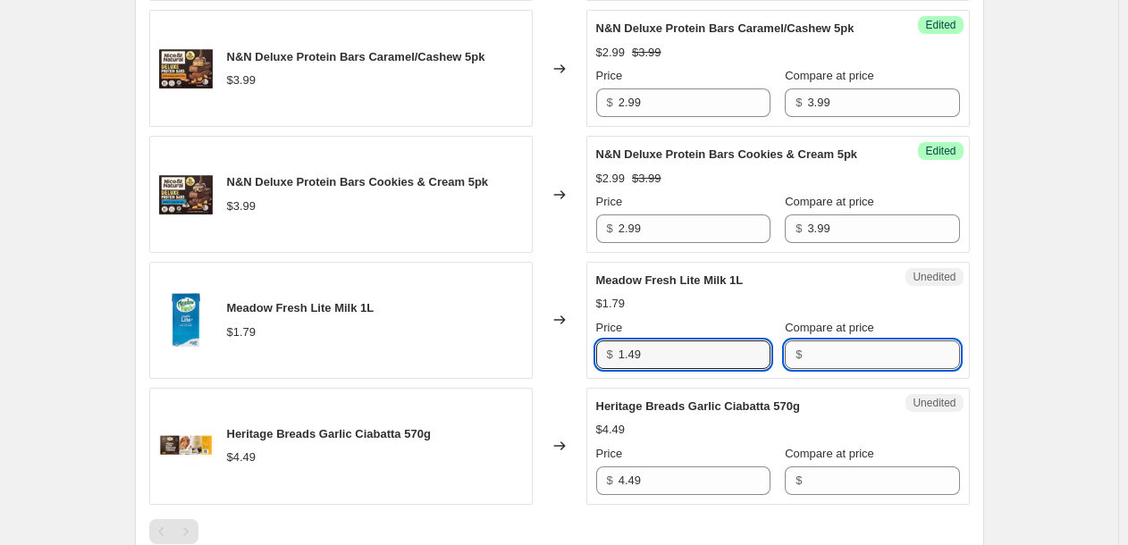
click at [869, 360] on input "Compare at price" at bounding box center [883, 354] width 152 height 29
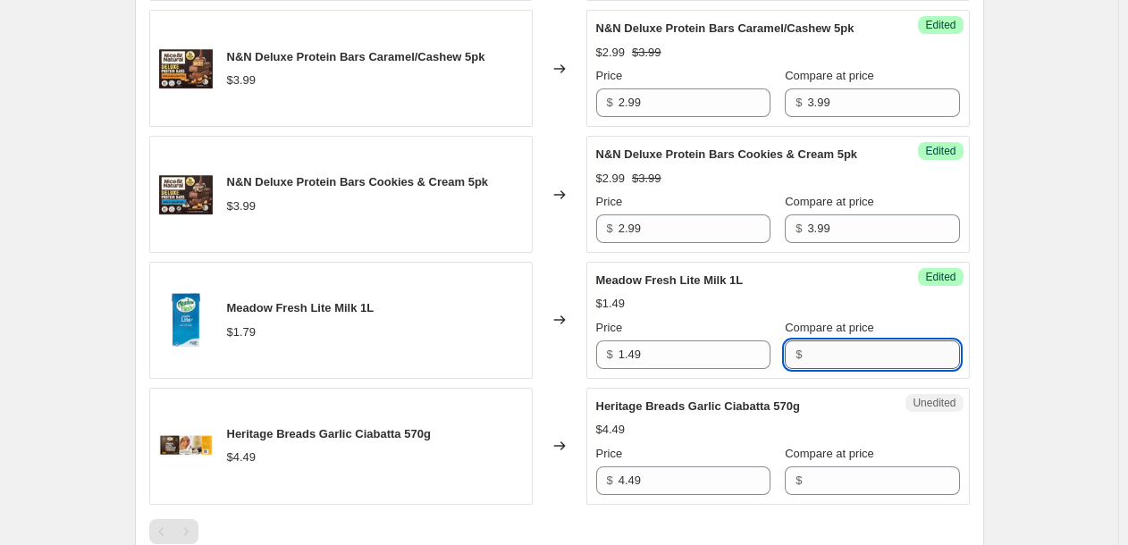
paste input "1.79"
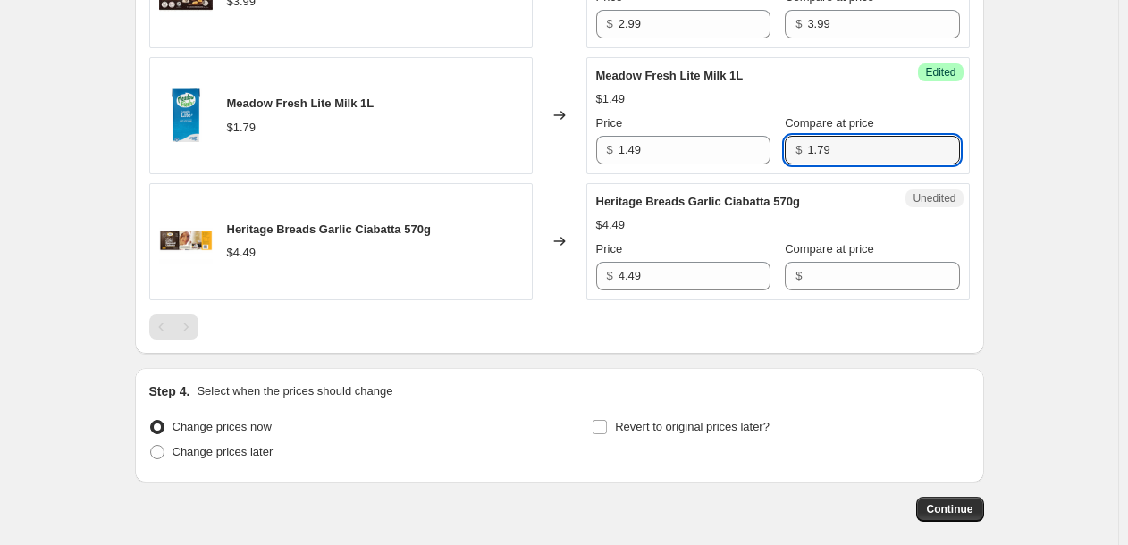
scroll to position [2184, 0]
type input "1.79"
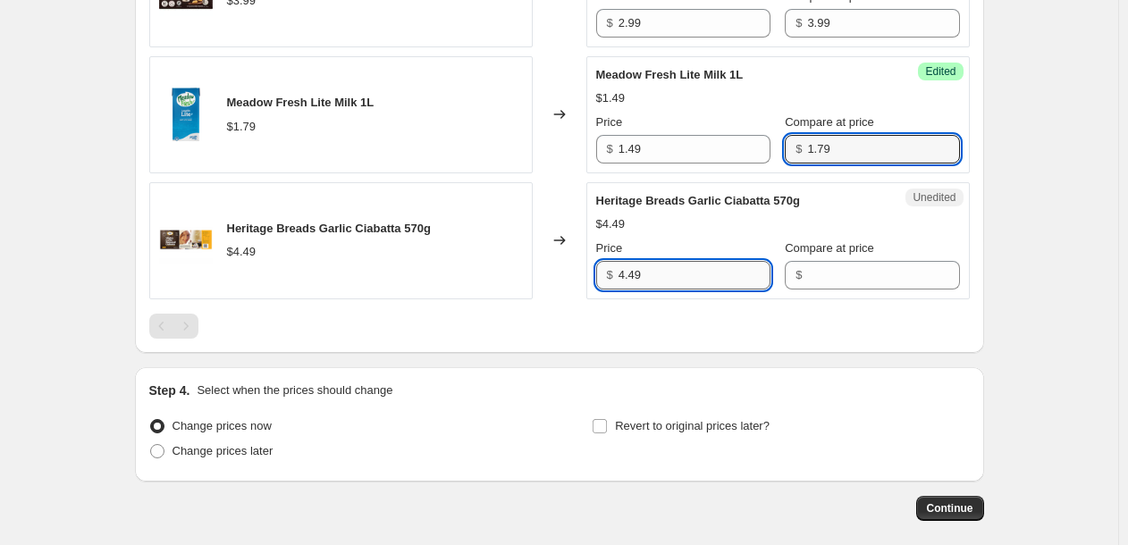
click at [649, 283] on input "4.49" at bounding box center [694, 275] width 152 height 29
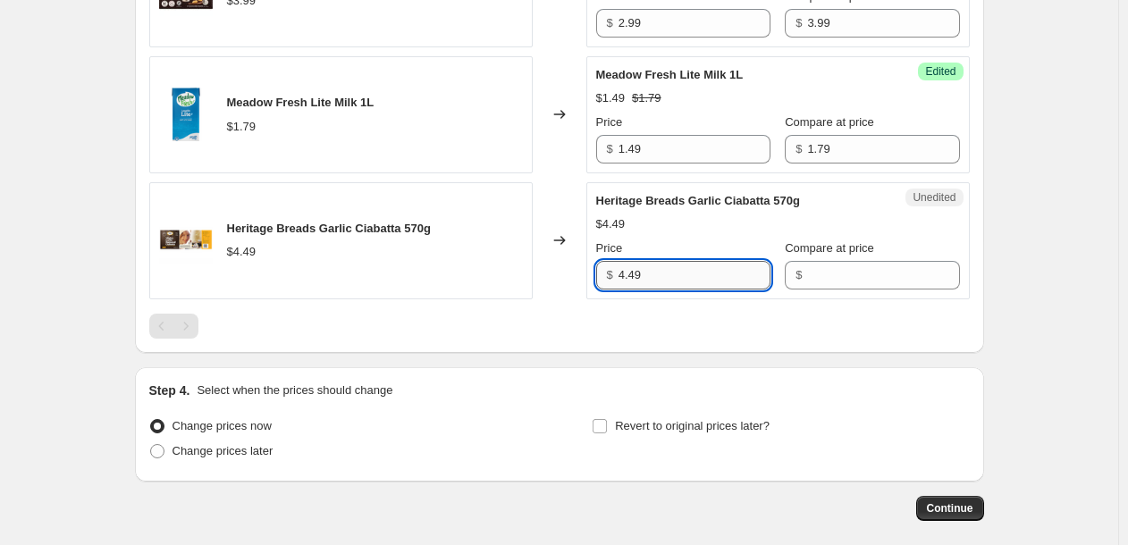
click at [649, 283] on input "4.49" at bounding box center [694, 275] width 152 height 29
type input "3.99"
click at [807, 286] on input "Compare at price" at bounding box center [883, 275] width 152 height 29
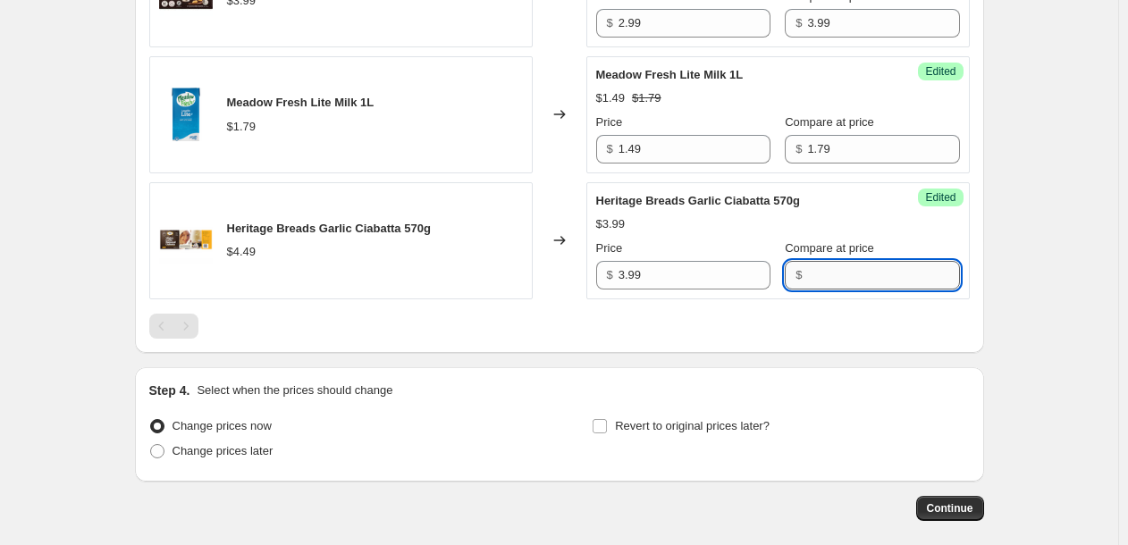
paste input "4.49"
type input "4.49"
click at [583, 332] on div at bounding box center [559, 326] width 820 height 25
click at [230, 448] on span "Change prices later" at bounding box center [222, 450] width 101 height 13
click at [151, 445] on input "Change prices later" at bounding box center [150, 444] width 1 height 1
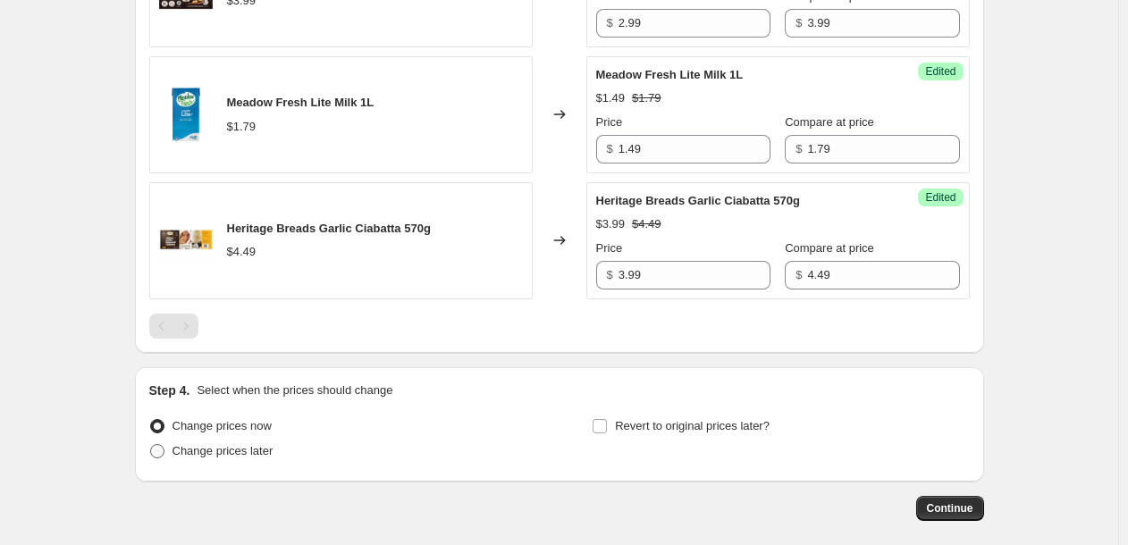
radio input "true"
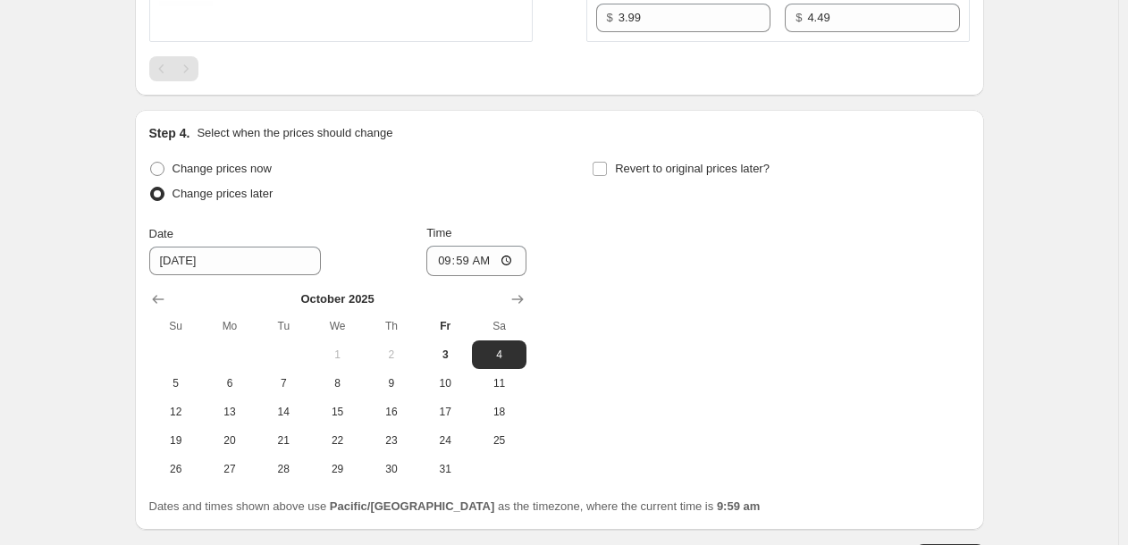
scroll to position [2442, 0]
click at [449, 348] on span "3" at bounding box center [444, 354] width 39 height 14
type input "10/3/2025"
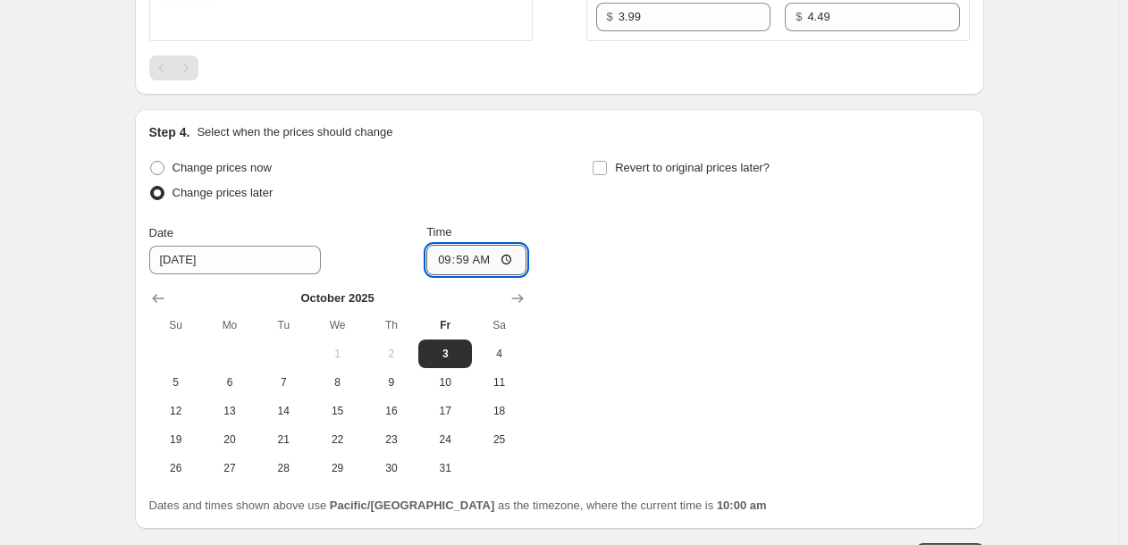
click at [448, 259] on input "09:59" at bounding box center [476, 260] width 100 height 30
click at [484, 260] on input "03:00" at bounding box center [476, 260] width 100 height 30
type input "15:00"
click at [603, 167] on input "Revert to original prices later?" at bounding box center [599, 168] width 14 height 14
checkbox input "true"
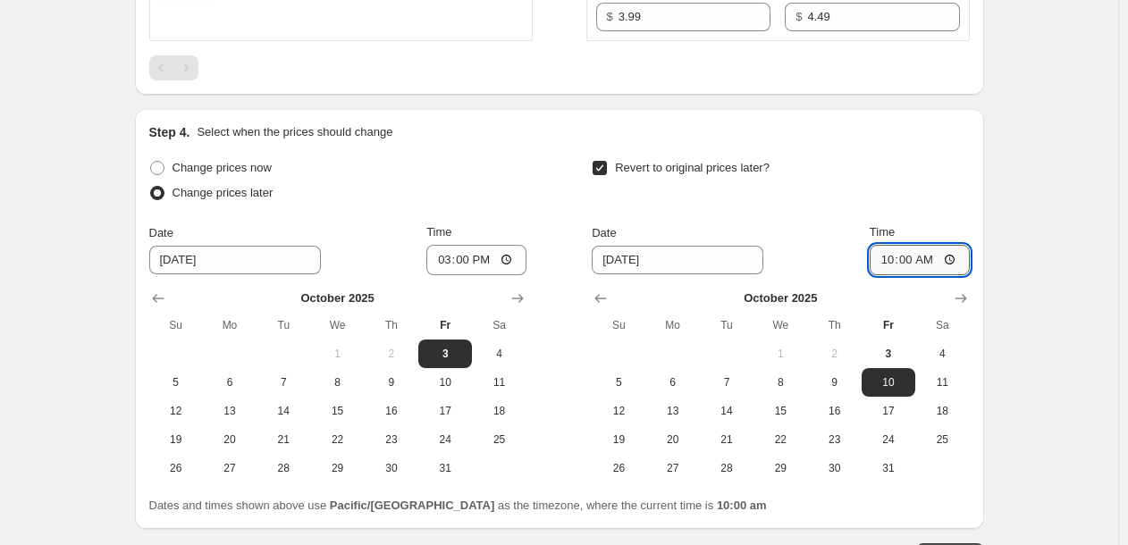
click at [892, 259] on input "10:00" at bounding box center [919, 260] width 100 height 30
type input "14:59"
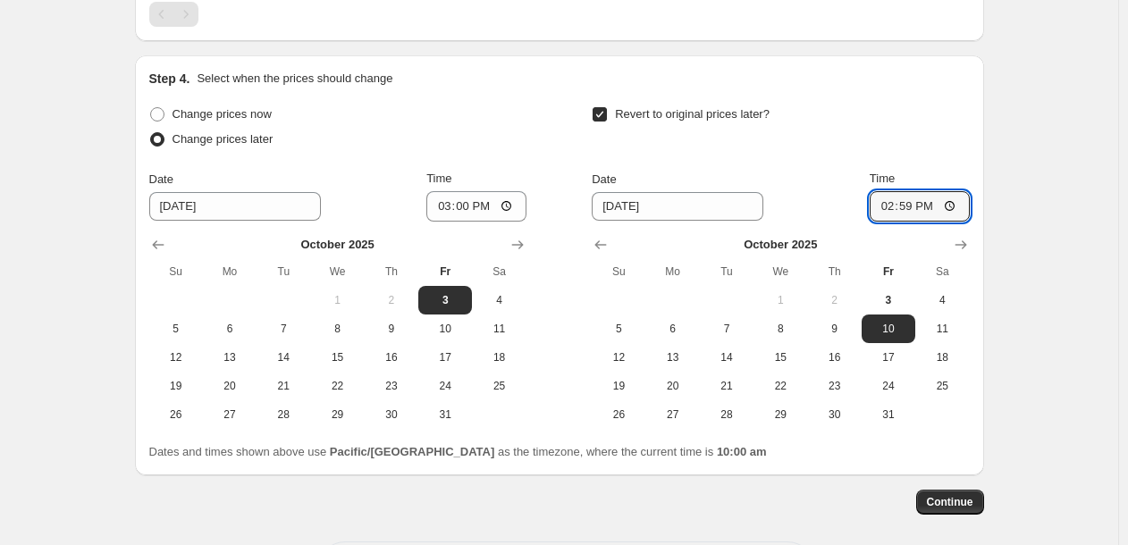
scroll to position [2497, 0]
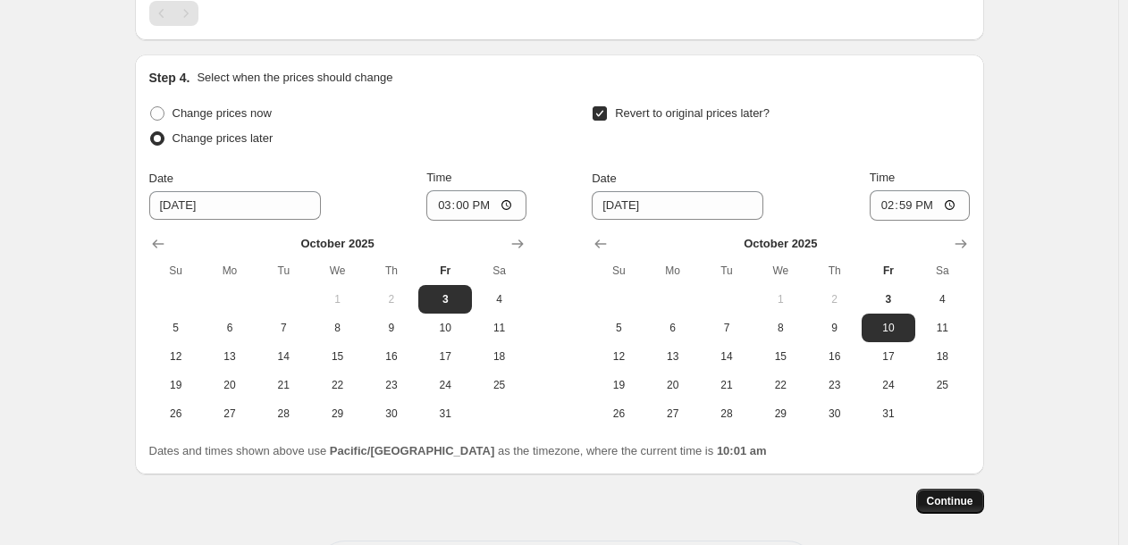
click at [945, 502] on span "Continue" at bounding box center [950, 501] width 46 height 14
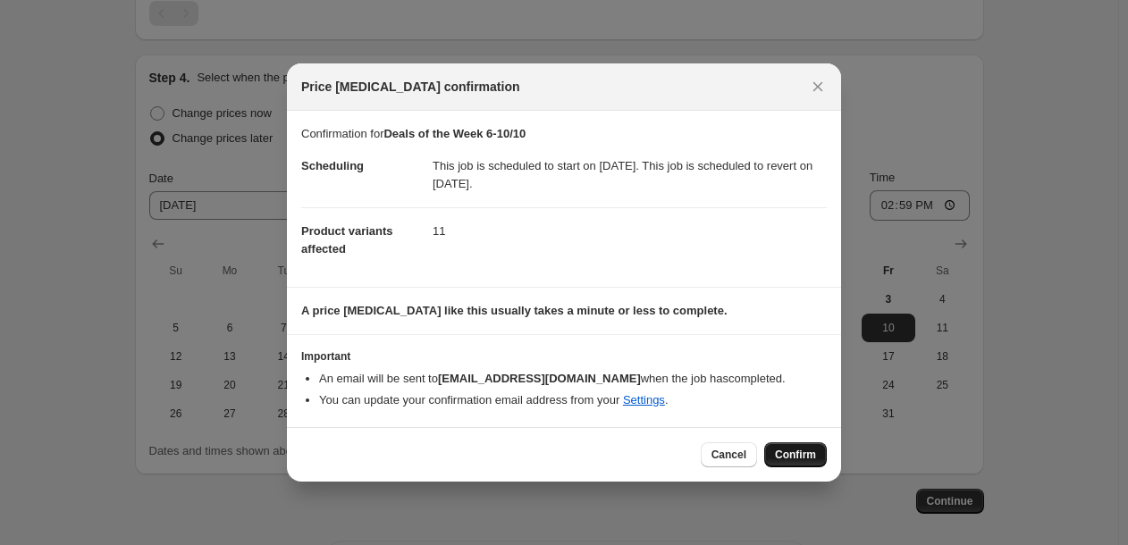
click at [805, 455] on span "Confirm" at bounding box center [795, 455] width 41 height 14
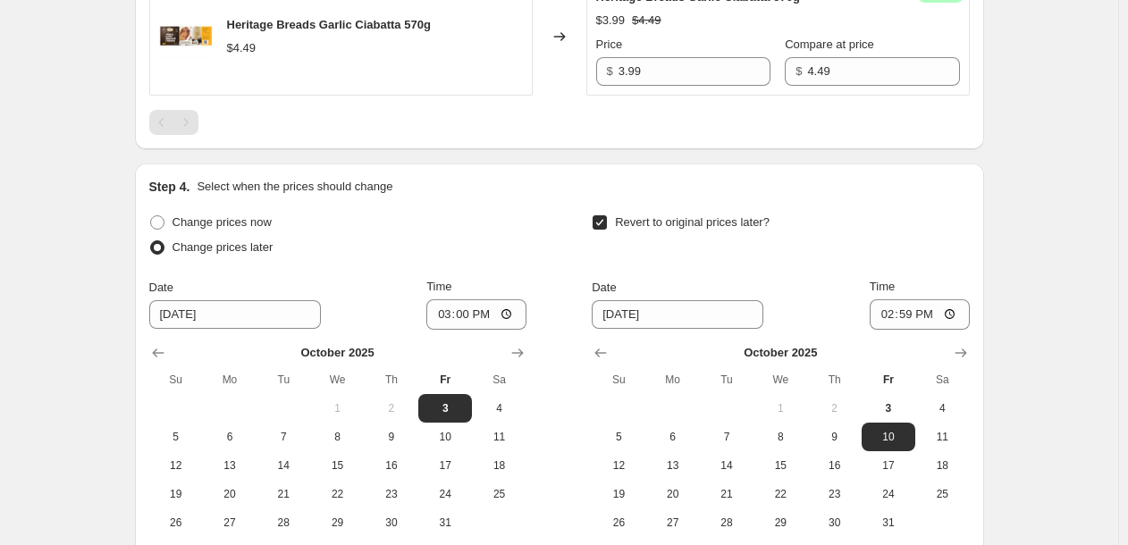
scroll to position [2684, 0]
